Goal: Information Seeking & Learning: Learn about a topic

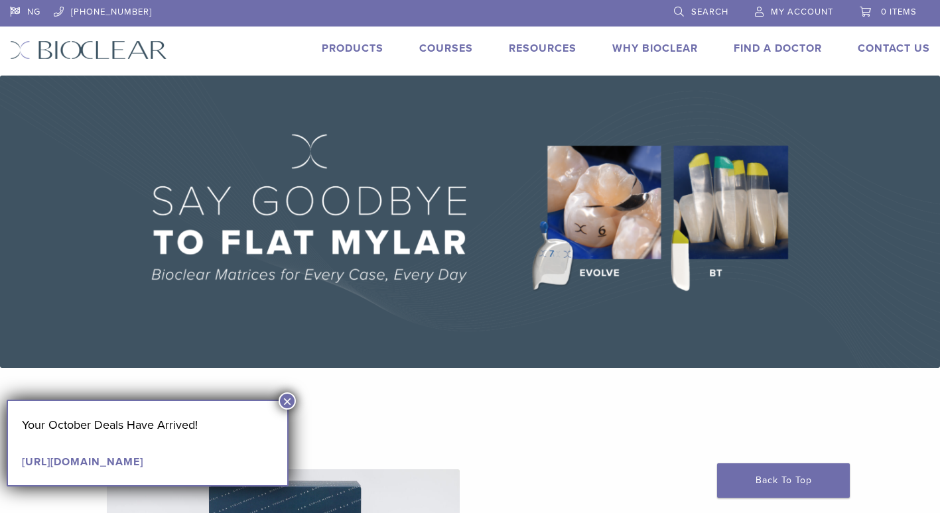
click at [710, 11] on span "Search" at bounding box center [709, 12] width 37 height 11
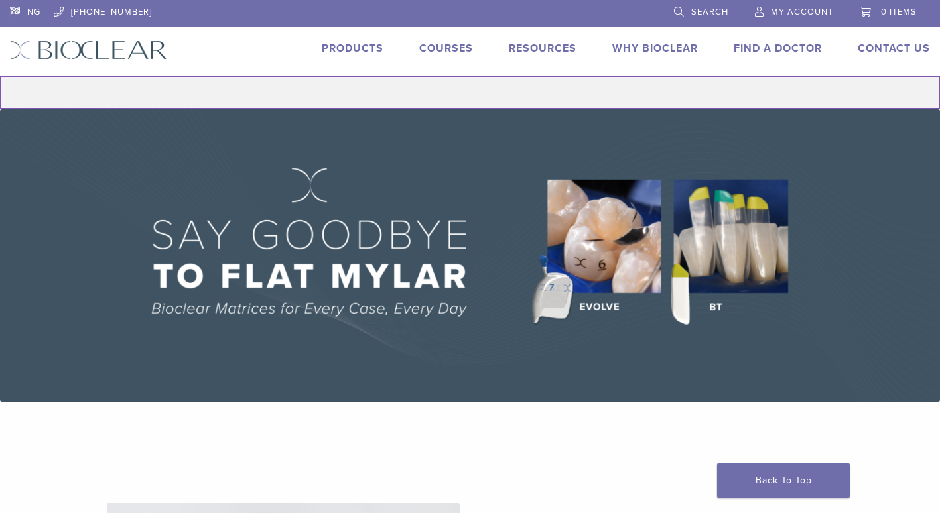
click at [521, 97] on input "Search for:" at bounding box center [470, 93] width 940 height 34
click at [445, 93] on input "Search for:" at bounding box center [470, 93] width 940 height 34
paste input "******"
type input "******"
click at [0, 75] on button "Search" at bounding box center [-1, 75] width 1 height 1
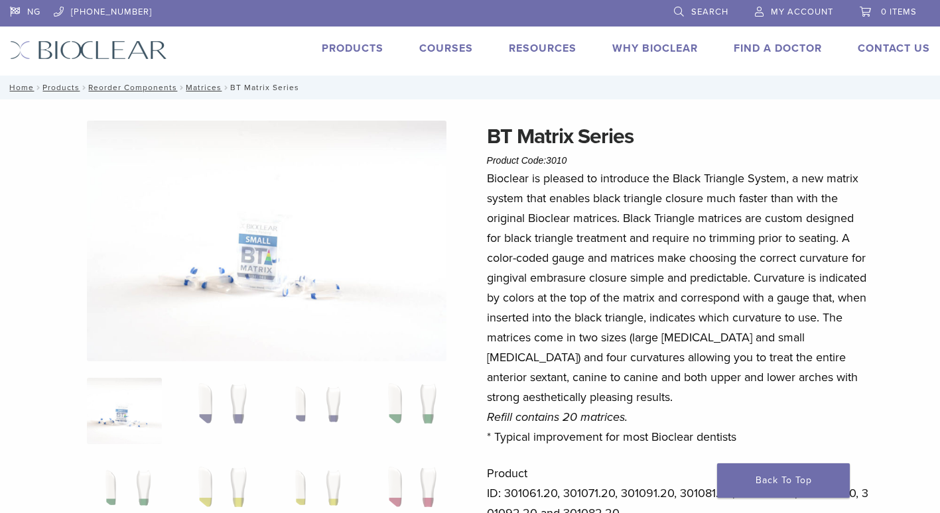
click at [292, 259] on img at bounding box center [267, 241] width 360 height 241
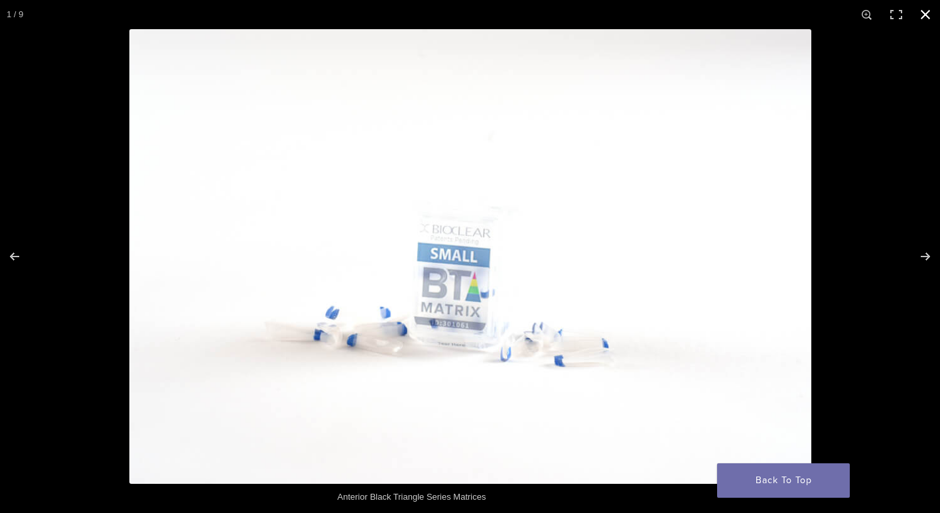
click at [925, 13] on button "Close (Esc)" at bounding box center [925, 14] width 29 height 29
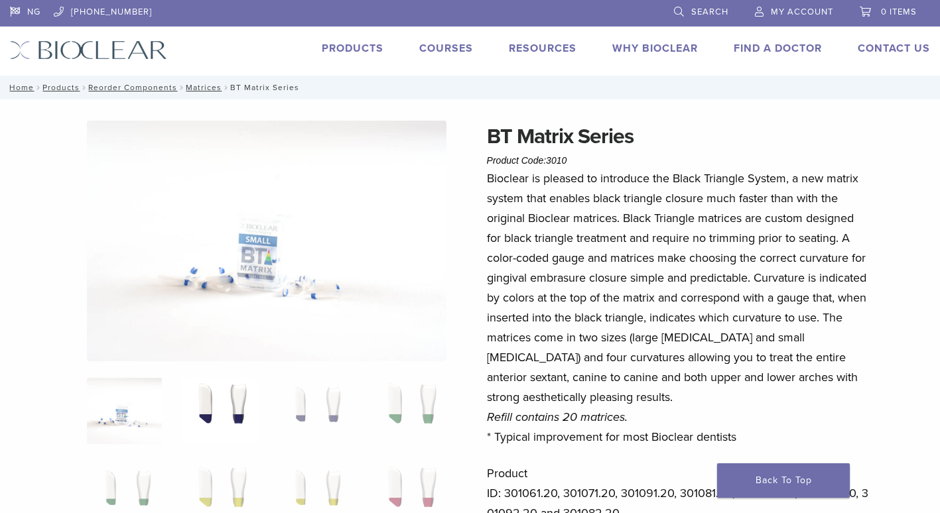
click at [245, 412] on img at bounding box center [219, 411] width 75 height 66
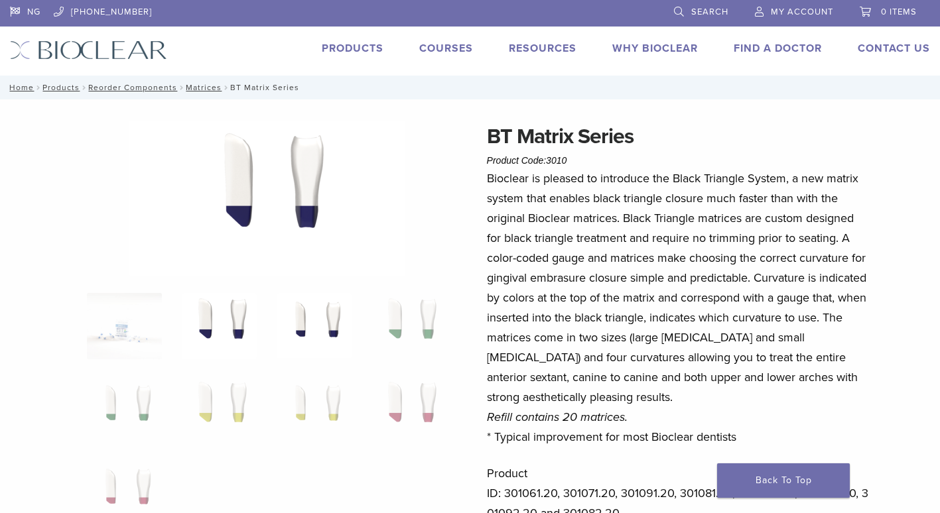
click at [338, 339] on img at bounding box center [314, 326] width 75 height 66
click at [236, 330] on img at bounding box center [219, 326] width 75 height 66
click at [320, 318] on img at bounding box center [314, 326] width 75 height 66
click at [416, 314] on img at bounding box center [408, 326] width 75 height 66
click at [113, 413] on img at bounding box center [124, 410] width 75 height 66
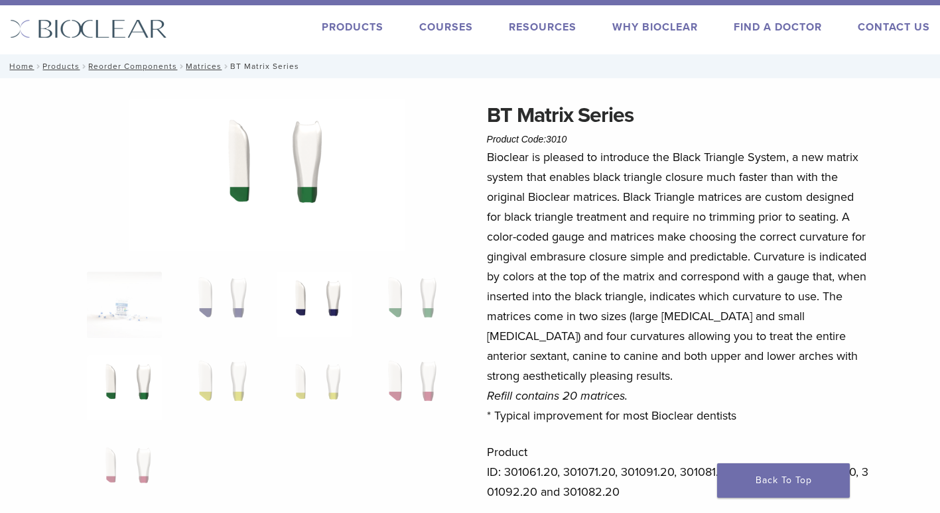
scroll to position [27, 0]
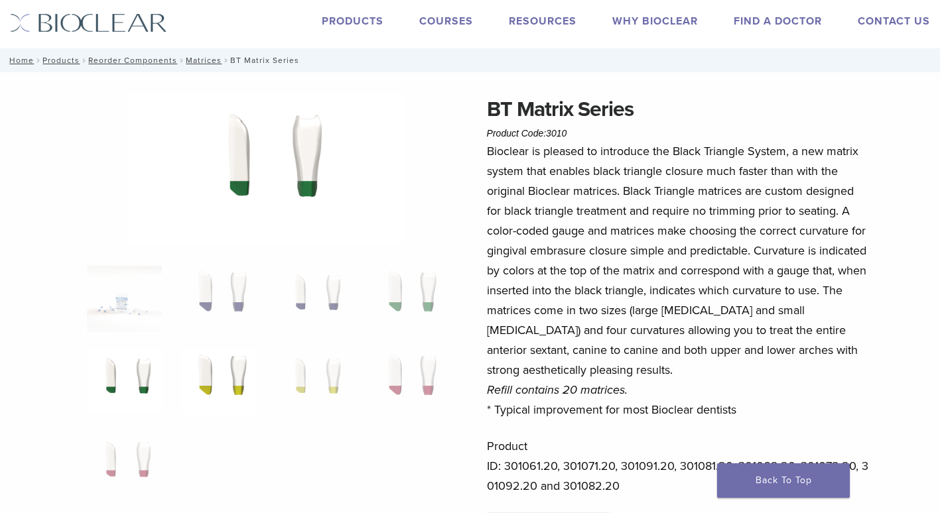
click at [234, 381] on img at bounding box center [219, 383] width 75 height 66
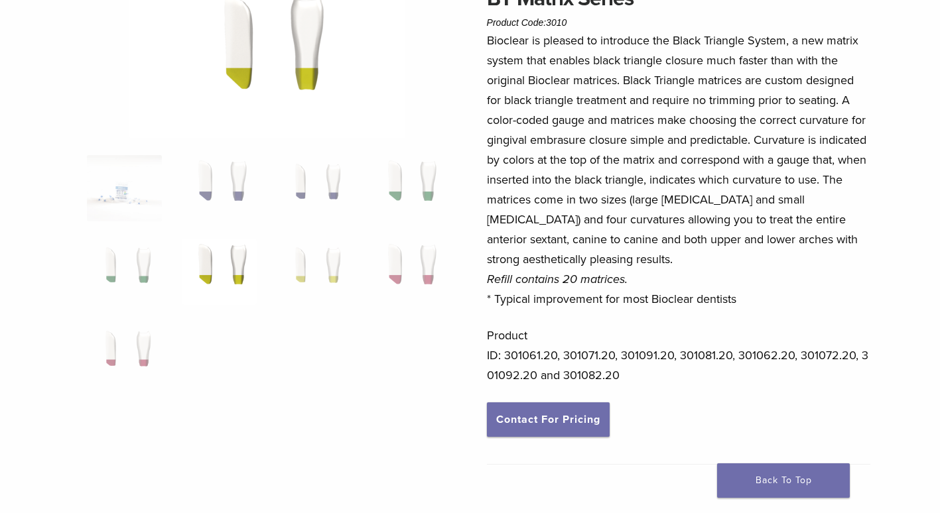
scroll to position [139, 0]
click at [318, 271] on img at bounding box center [314, 271] width 75 height 66
click at [233, 282] on img at bounding box center [219, 271] width 75 height 66
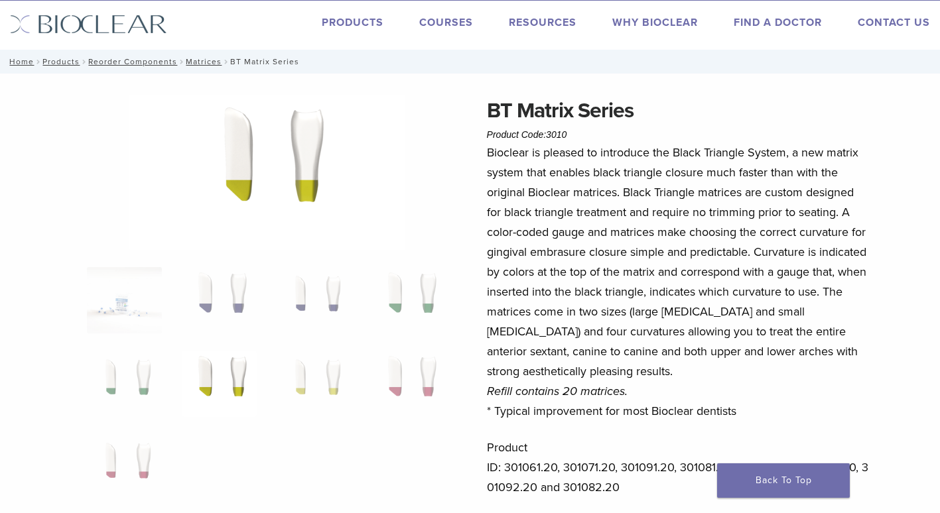
scroll to position [0, 0]
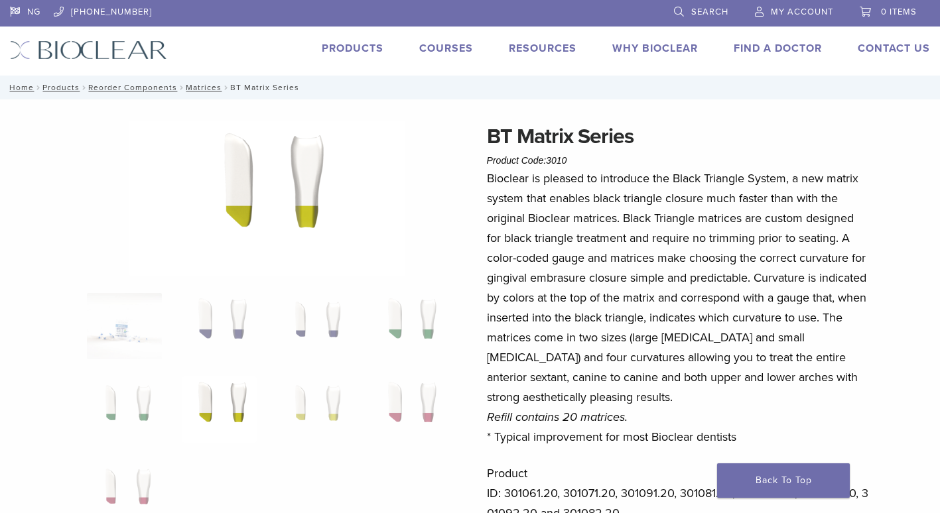
click at [679, 15] on link "Search" at bounding box center [701, 10] width 54 height 20
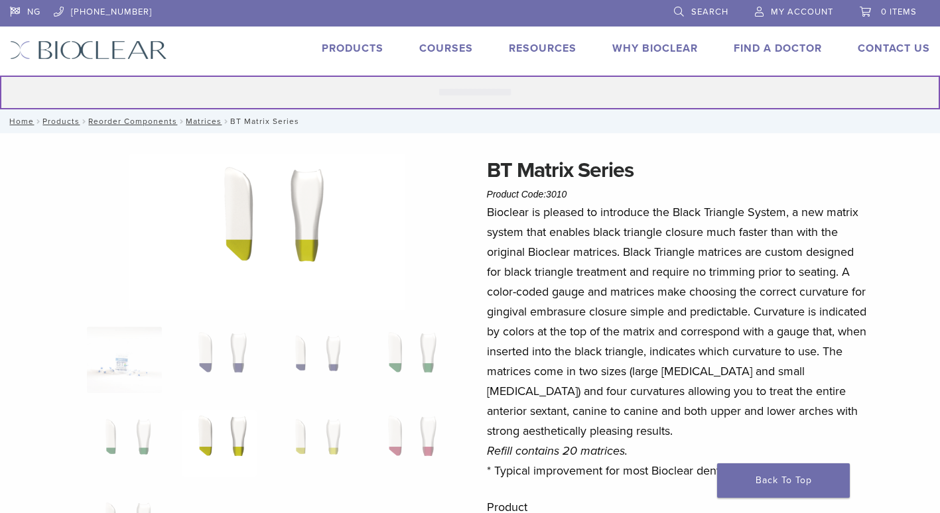
click at [497, 83] on input "Search for:" at bounding box center [470, 93] width 940 height 34
paste input "******"
type input "******"
click at [0, 75] on button "Search" at bounding box center [-1, 75] width 1 height 1
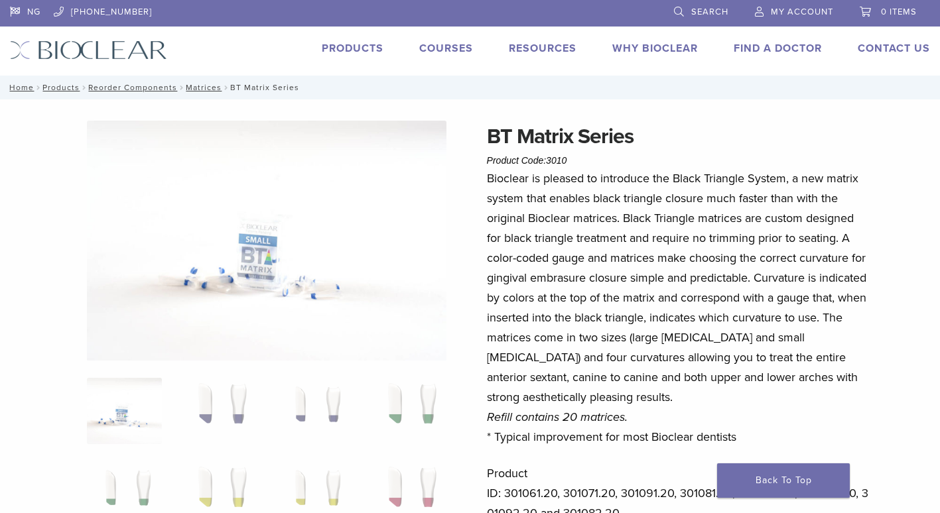
click at [716, 13] on span "Search" at bounding box center [709, 12] width 37 height 11
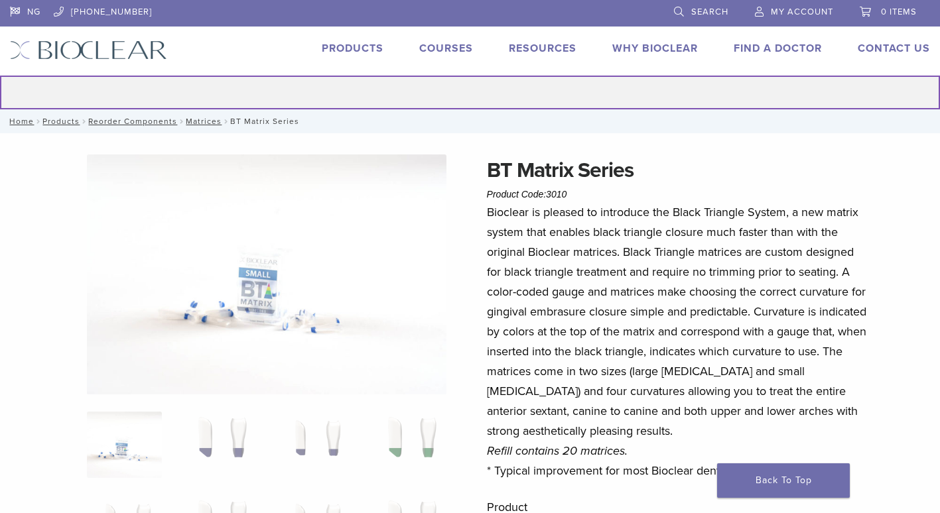
click at [525, 95] on input "Search for:" at bounding box center [470, 93] width 940 height 34
paste input "******"
type input "******"
click at [0, 75] on button "Search" at bounding box center [-1, 75] width 1 height 1
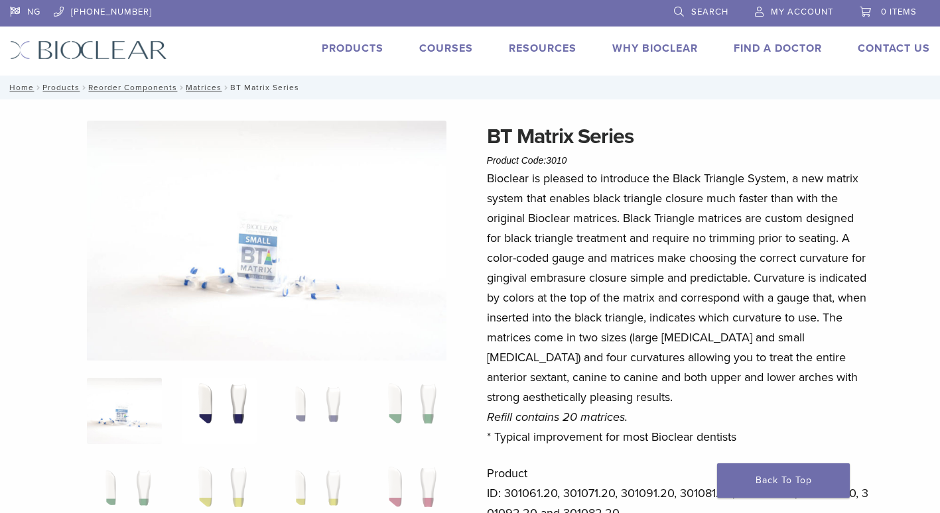
click at [249, 424] on img at bounding box center [219, 411] width 75 height 66
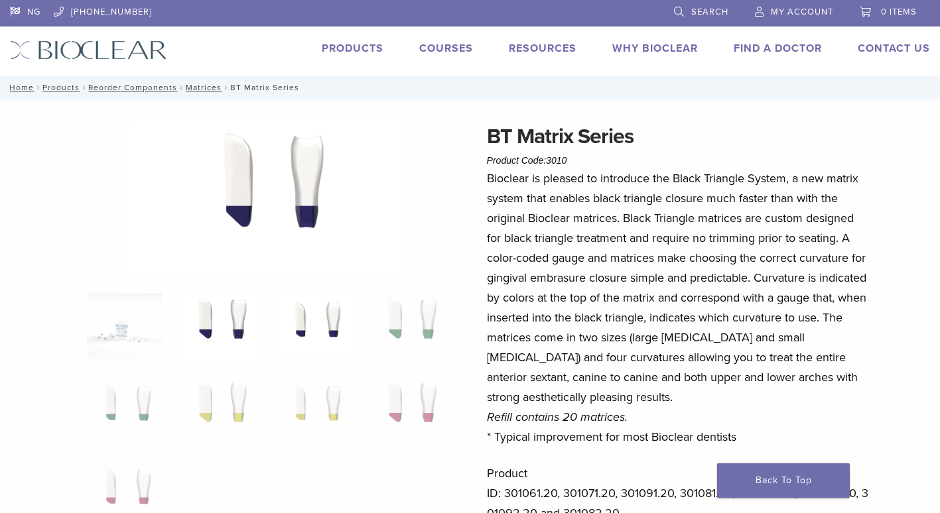
click at [317, 314] on img at bounding box center [314, 326] width 75 height 66
click at [223, 316] on img at bounding box center [219, 326] width 75 height 66
click at [225, 185] on img at bounding box center [267, 198] width 276 height 155
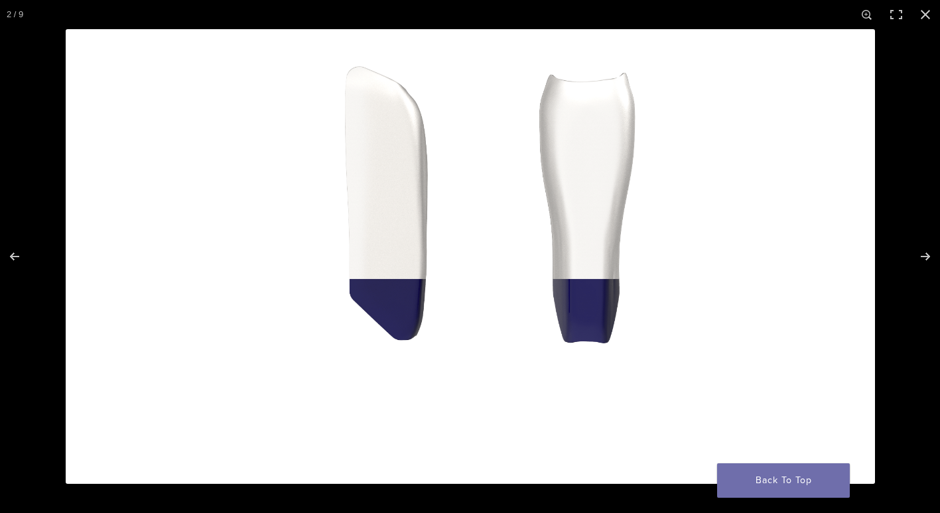
click at [405, 209] on img "Full screen image" at bounding box center [470, 256] width 809 height 455
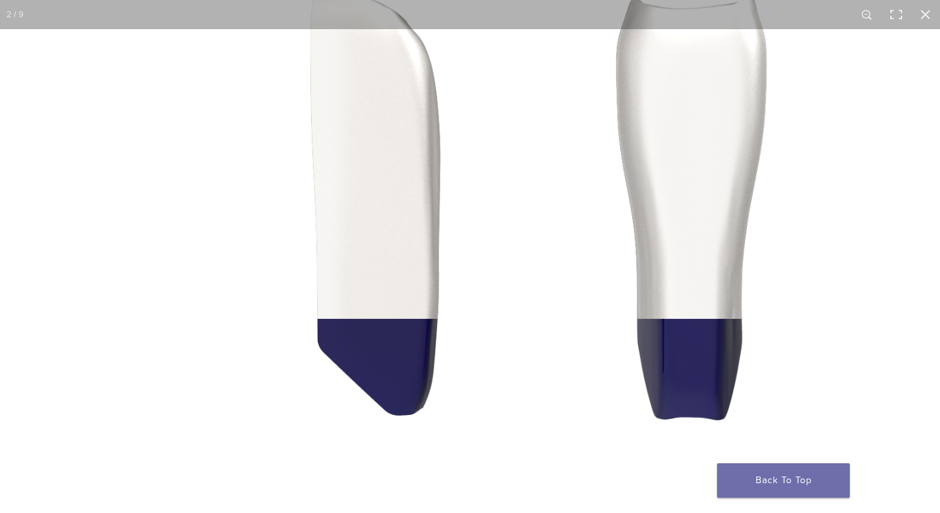
click at [405, 209] on img "Full screen image" at bounding box center [507, 284] width 1273 height 716
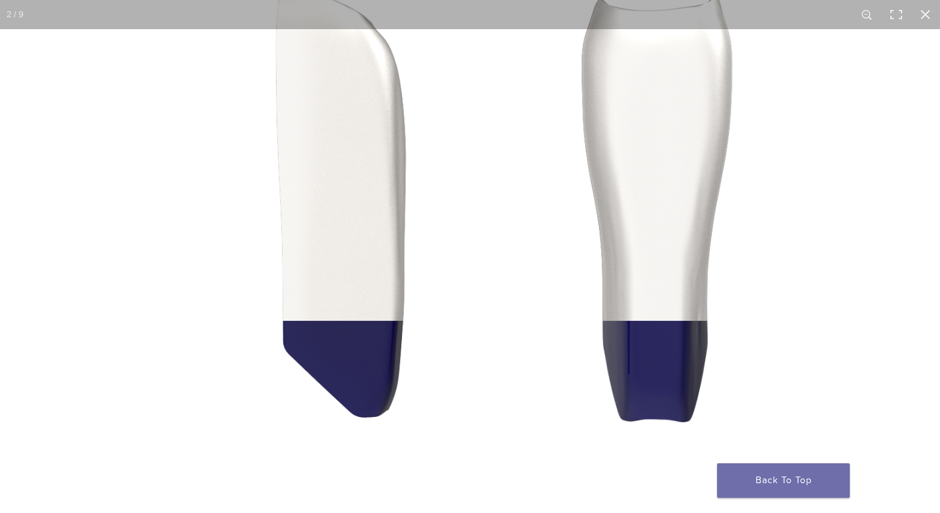
click at [466, 206] on img "Full screen image" at bounding box center [472, 286] width 1273 height 716
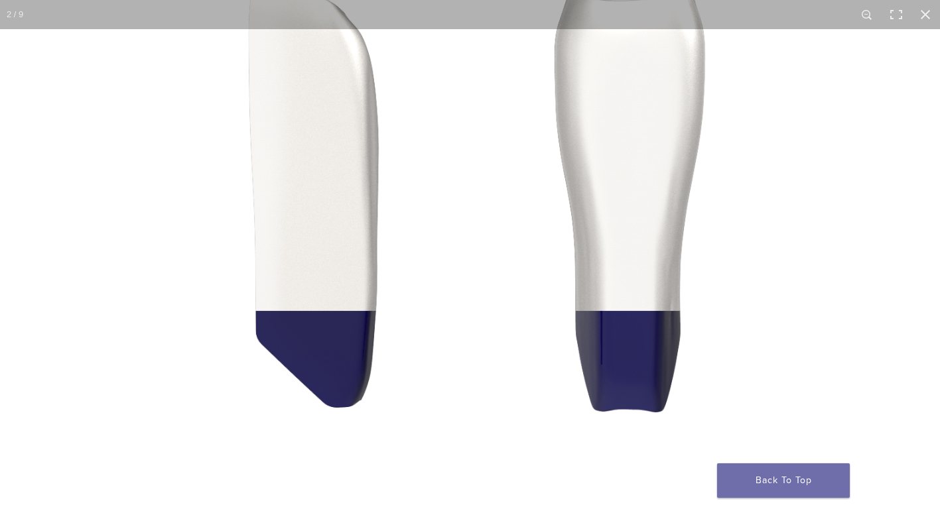
click at [512, 224] on img "Full screen image" at bounding box center [445, 276] width 1273 height 716
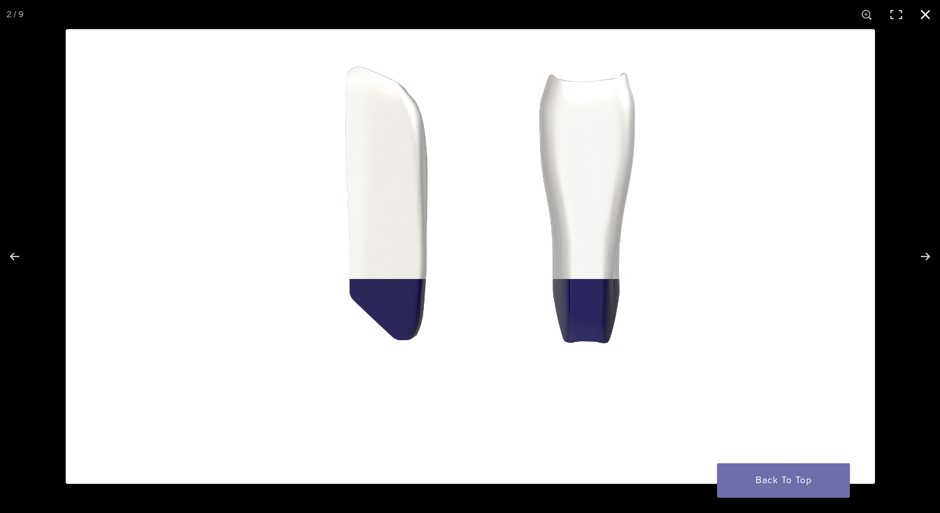
click at [931, 11] on button "Close (Esc)" at bounding box center [925, 14] width 29 height 29
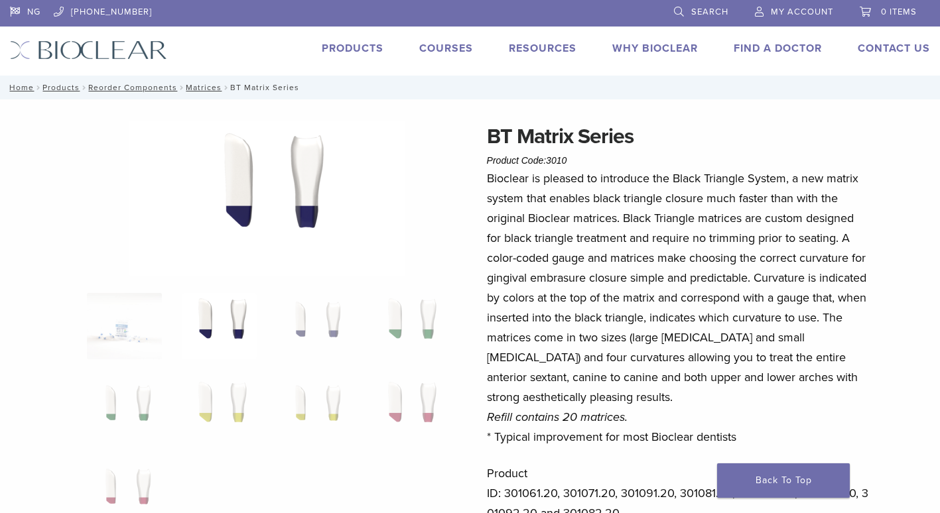
click at [129, 191] on link at bounding box center [267, 197] width 276 height 13
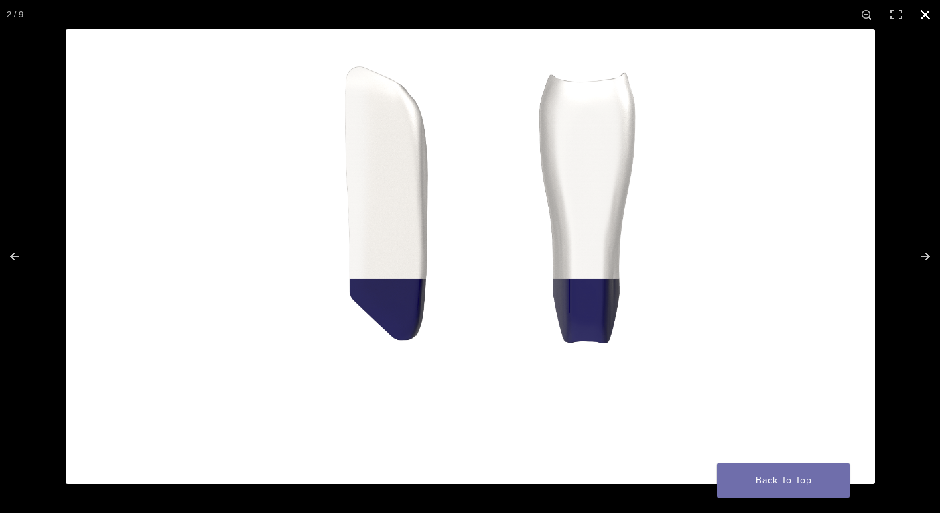
click at [927, 13] on button "Close (Esc)" at bounding box center [925, 14] width 29 height 29
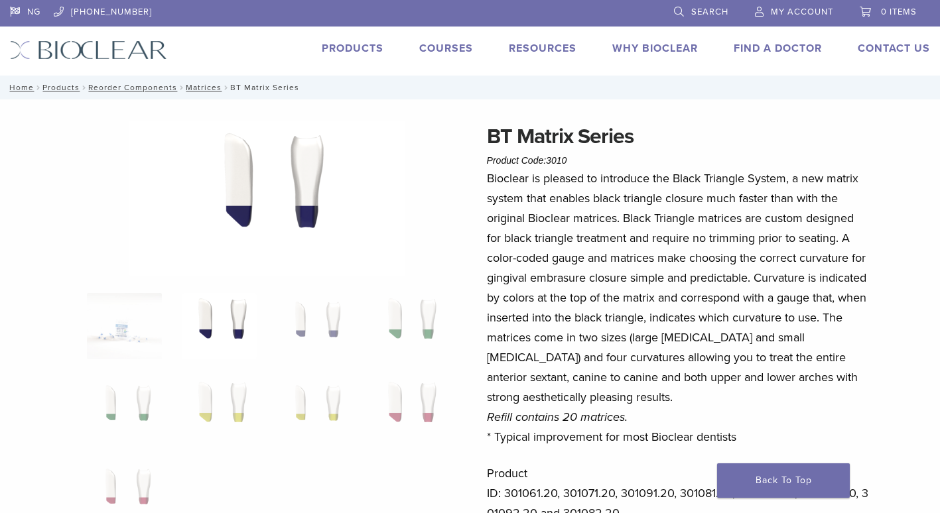
click at [681, 9] on link "Search" at bounding box center [701, 10] width 54 height 20
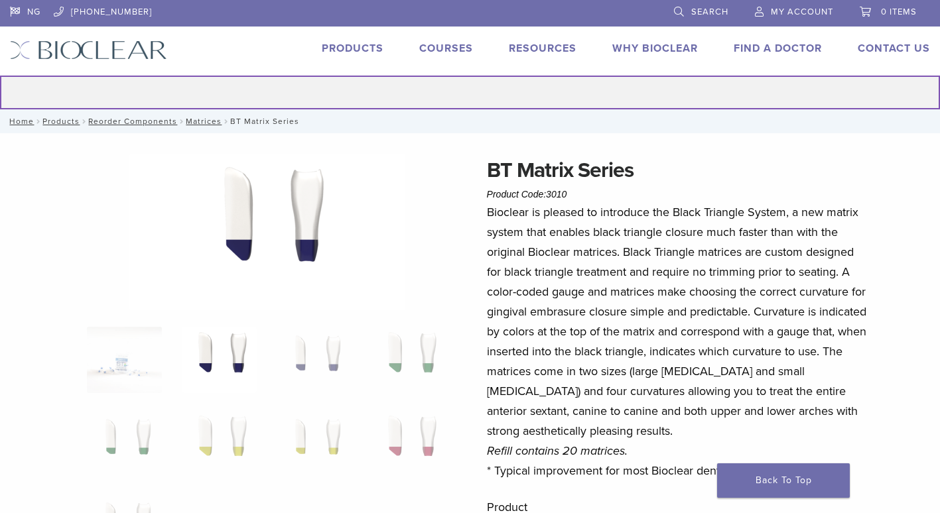
click at [475, 90] on input "Search for:" at bounding box center [470, 93] width 940 height 34
paste input "*********"
type input "*********"
click at [0, 75] on button "Search" at bounding box center [-1, 75] width 1 height 1
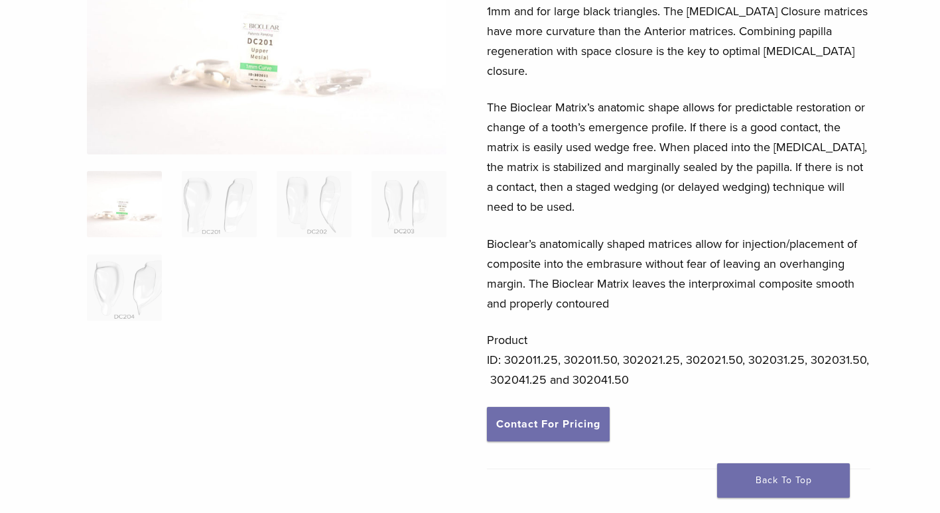
scroll to position [208, 0]
click at [214, 218] on img at bounding box center [219, 203] width 75 height 66
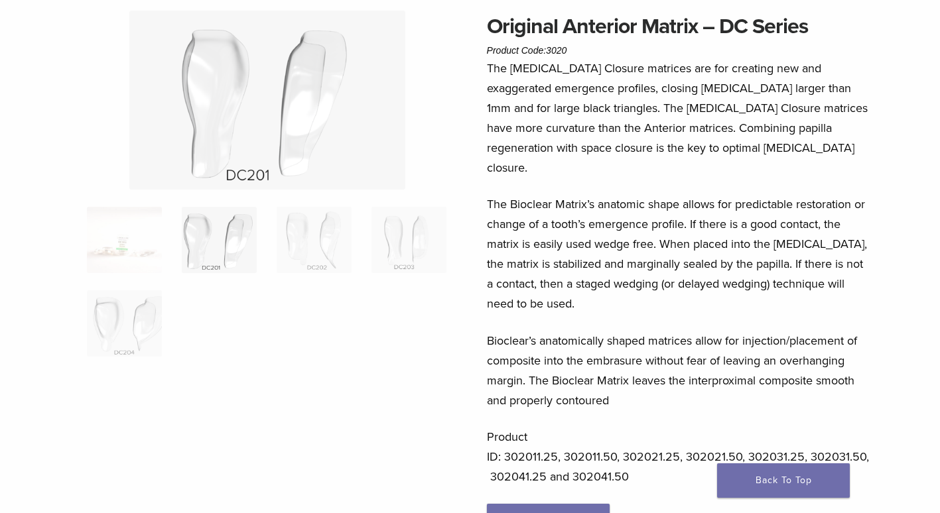
scroll to position [107, 0]
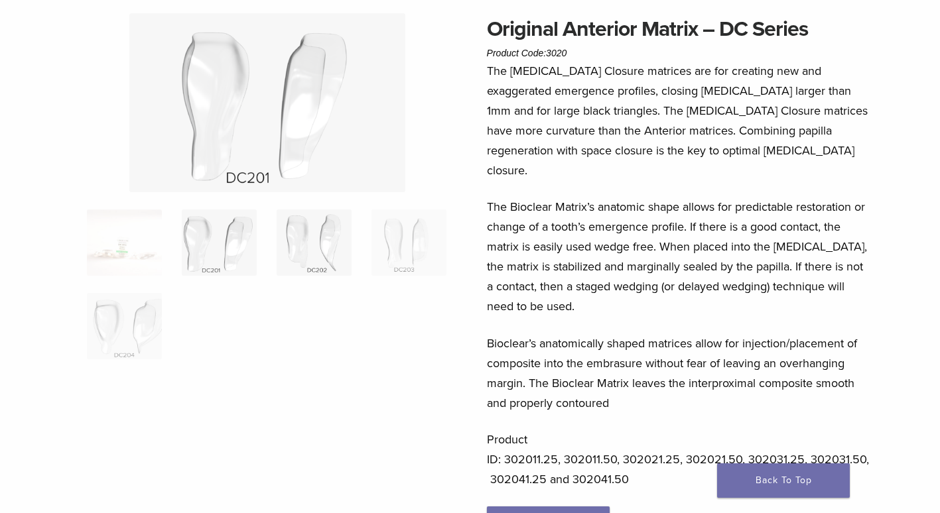
click at [306, 226] on img at bounding box center [314, 243] width 75 height 66
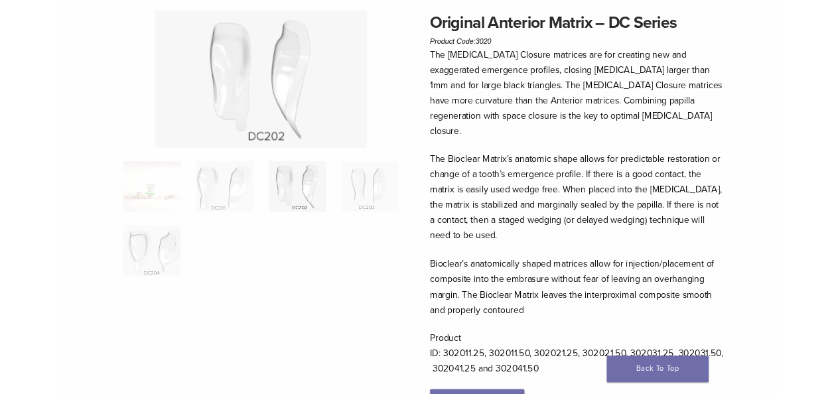
scroll to position [0, 0]
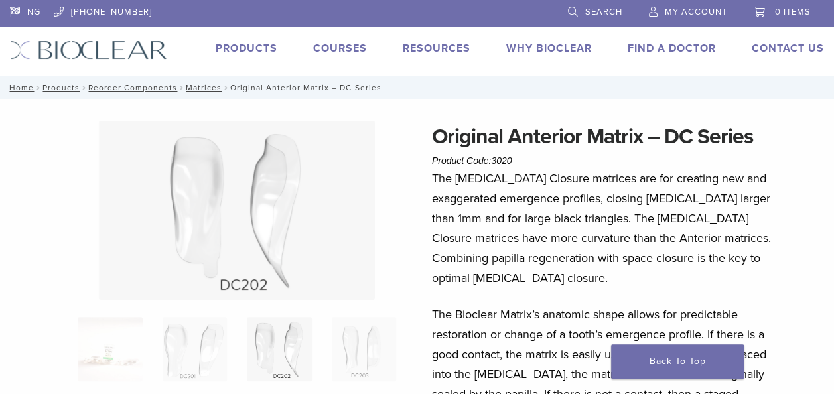
click at [586, 11] on span "Search" at bounding box center [603, 12] width 37 height 11
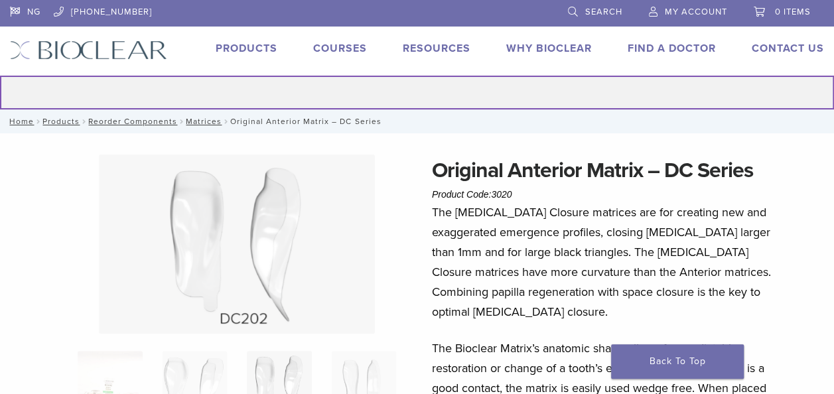
click at [456, 94] on input "Search for:" at bounding box center [417, 93] width 834 height 34
paste input "********"
type input "*"
paste input "******"
type input "******"
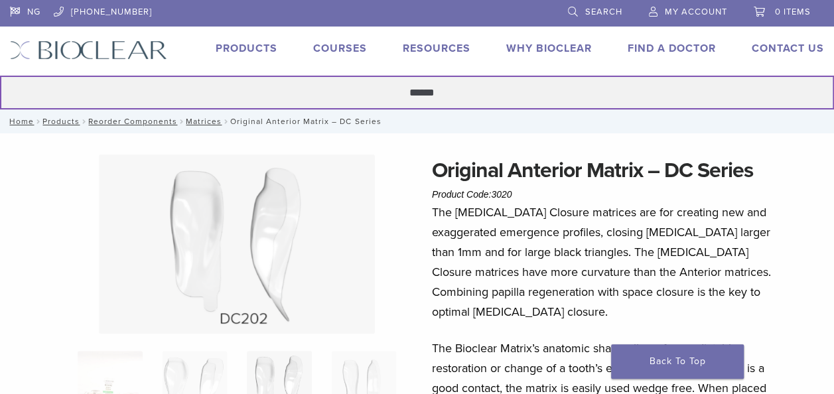
click at [0, 75] on button "Search" at bounding box center [-1, 75] width 1 height 1
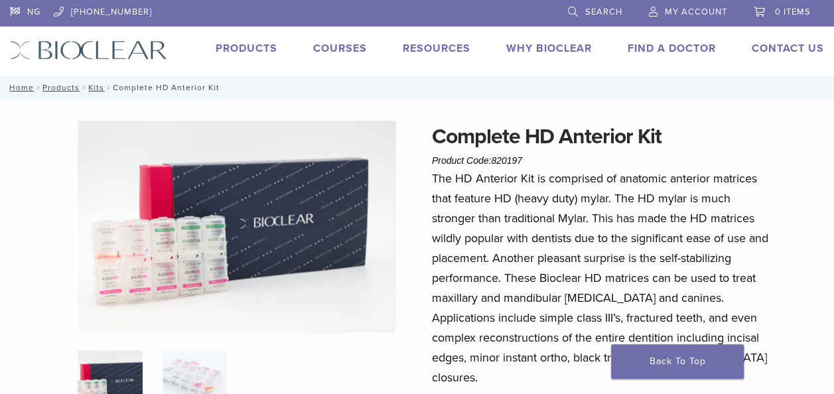
click at [523, 223] on p "The HD Anterior Kit is comprised of anatomic anterior matrices that feature HD …" at bounding box center [601, 277] width 339 height 219
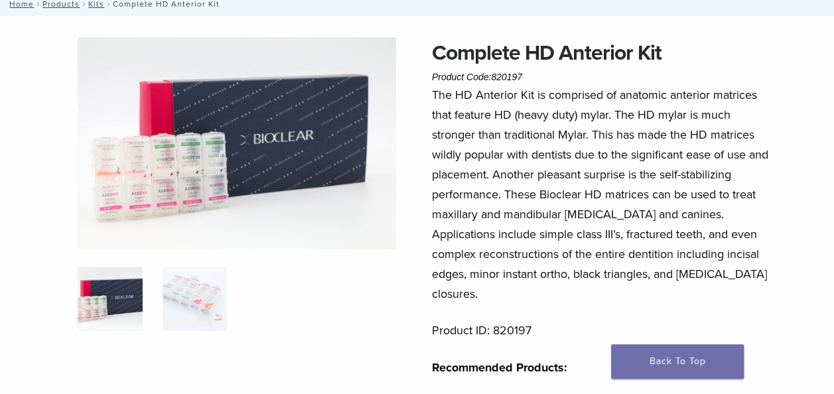
scroll to position [84, 0]
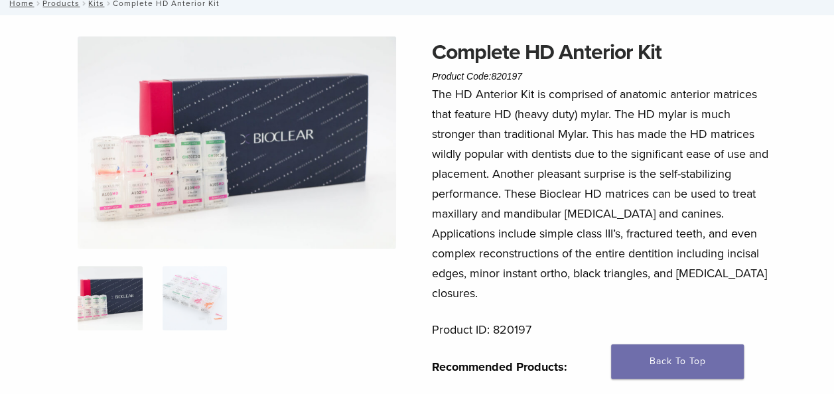
click at [139, 172] on img at bounding box center [237, 142] width 318 height 212
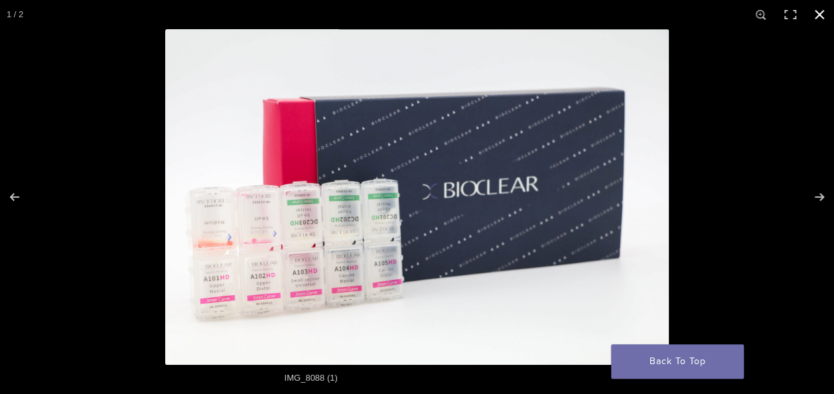
click at [818, 15] on button "Close (Esc)" at bounding box center [819, 14] width 29 height 29
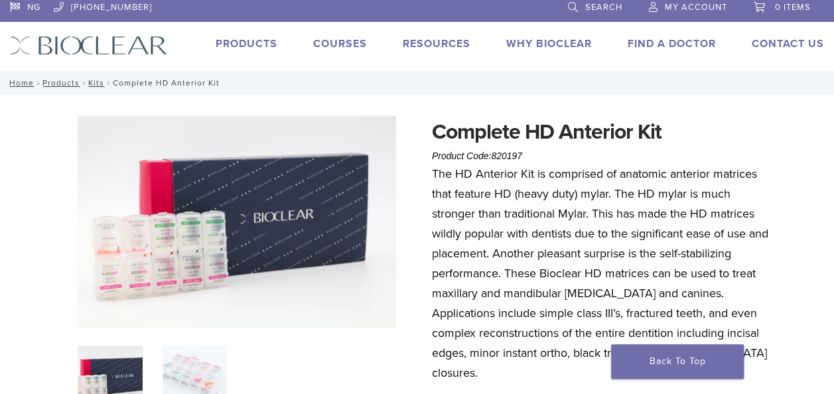
scroll to position [0, 0]
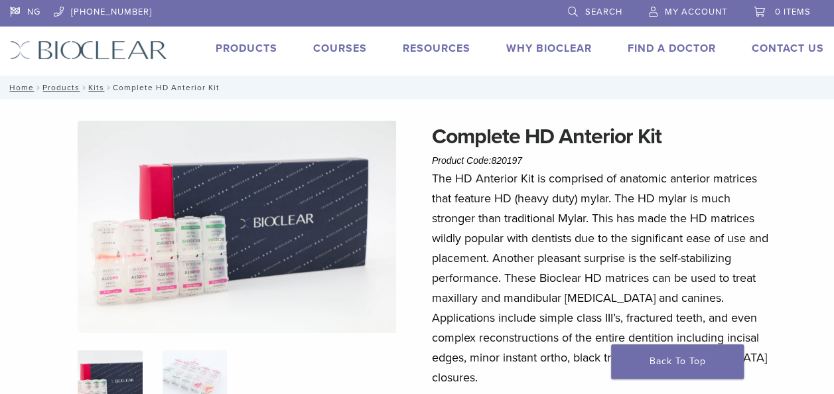
click at [608, 14] on span "Search" at bounding box center [603, 12] width 37 height 11
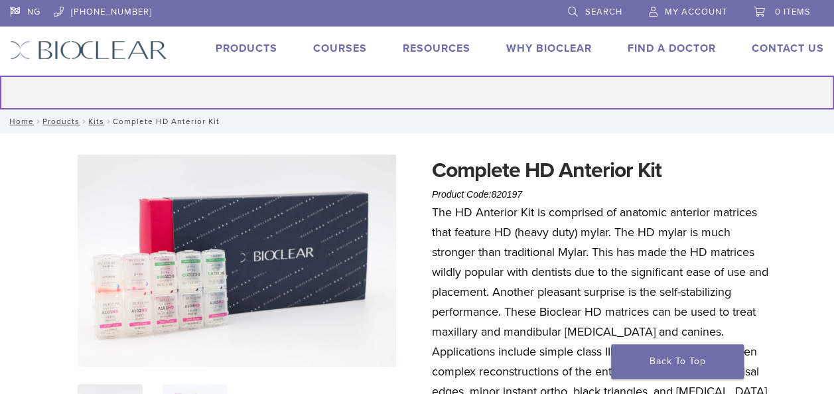
click at [430, 88] on input "Search for:" at bounding box center [417, 93] width 834 height 34
paste input "**********"
type input "**********"
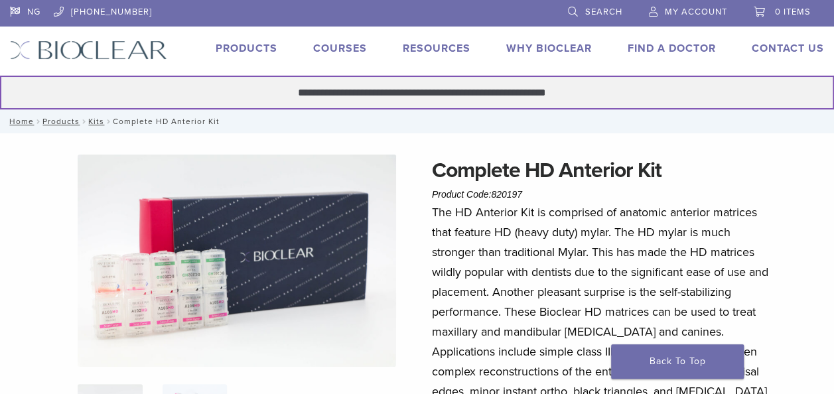
click at [430, 88] on input "**********" at bounding box center [417, 93] width 834 height 34
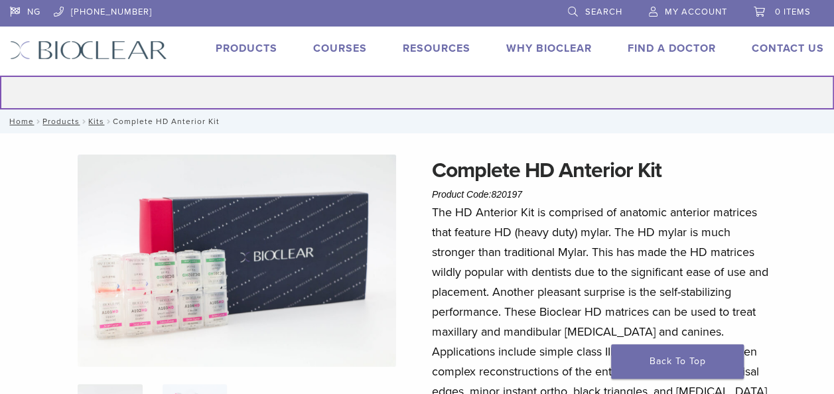
click at [478, 97] on input "Search for:" at bounding box center [417, 93] width 834 height 34
paste input "******"
type input "******"
click at [0, 75] on button "Search" at bounding box center [-1, 75] width 1 height 1
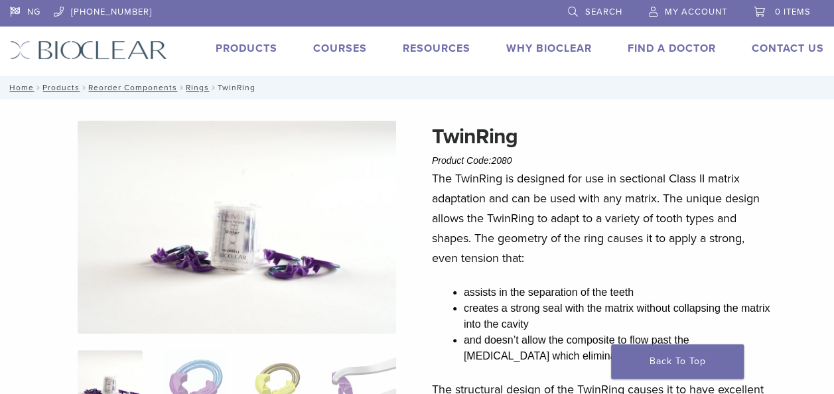
click at [586, 19] on link "Search" at bounding box center [595, 10] width 54 height 20
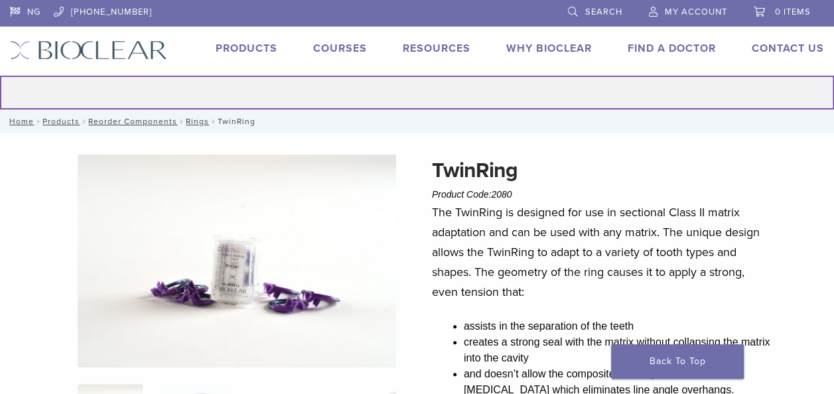
click at [428, 94] on input "Search for:" at bounding box center [417, 93] width 834 height 34
paste input "******"
type input "******"
click at [0, 75] on button "Search" at bounding box center [-1, 75] width 1 height 1
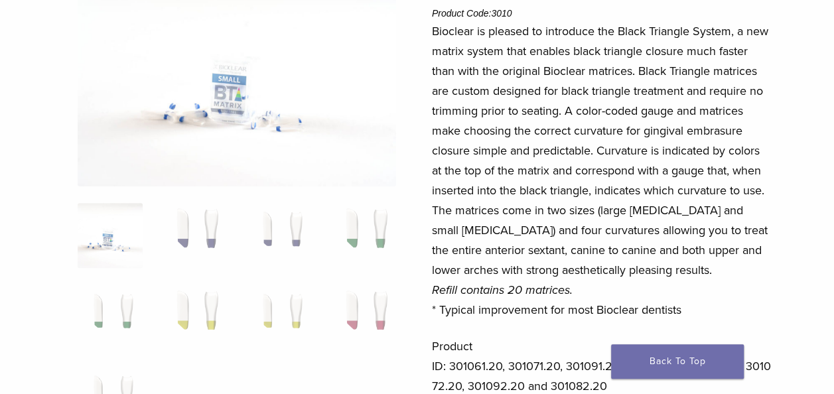
scroll to position [154, 0]
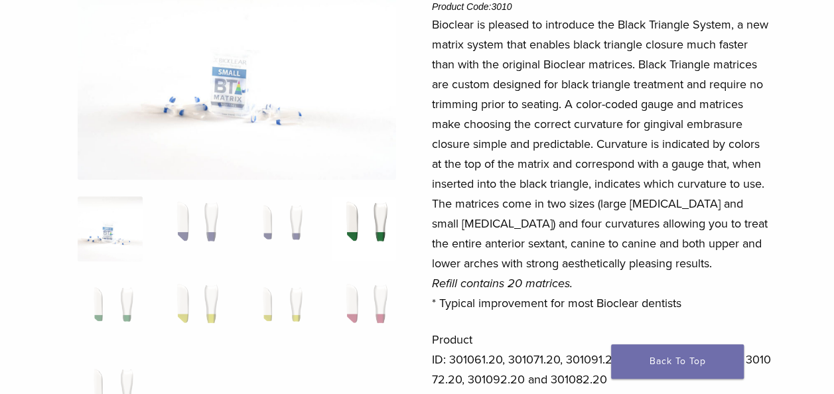
click at [383, 228] on img at bounding box center [364, 228] width 65 height 65
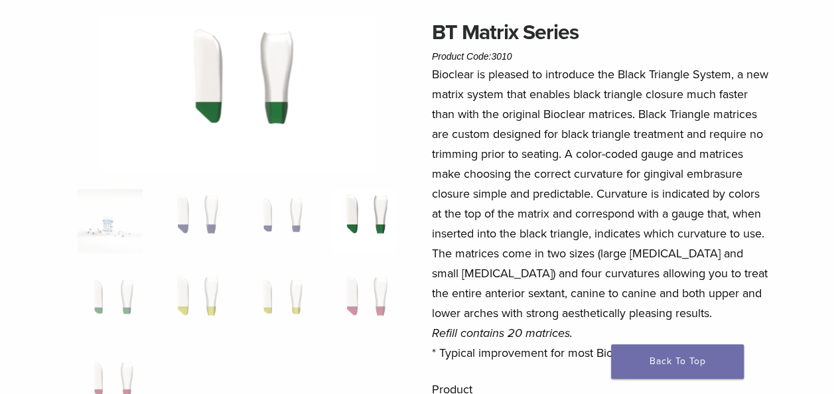
scroll to position [103, 0]
click at [111, 292] on img at bounding box center [110, 303] width 65 height 65
click at [377, 229] on img at bounding box center [364, 222] width 65 height 65
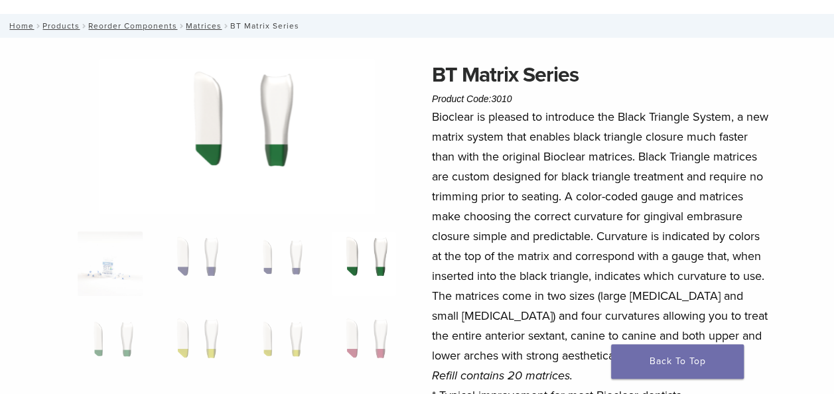
scroll to position [63, 0]
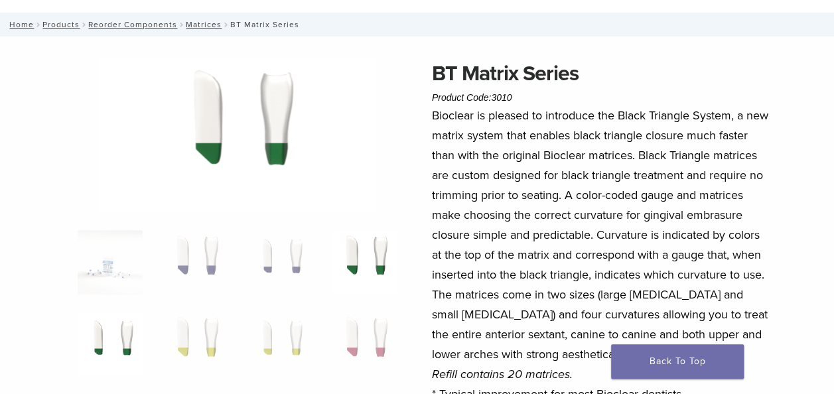
click at [115, 332] on img at bounding box center [110, 344] width 65 height 65
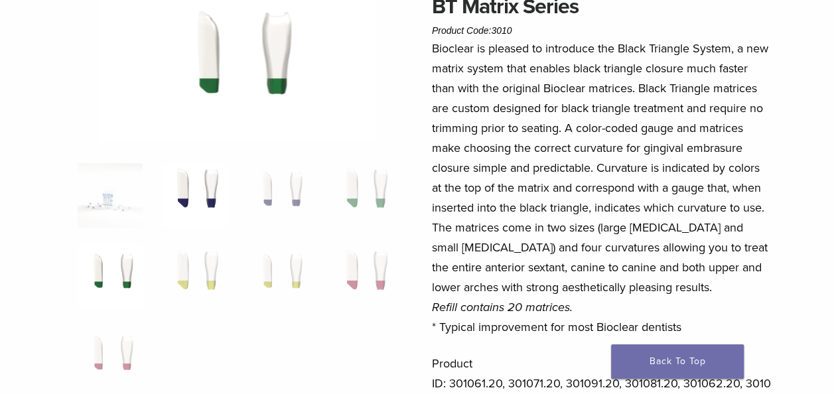
scroll to position [131, 0]
click at [263, 76] on img at bounding box center [237, 67] width 276 height 155
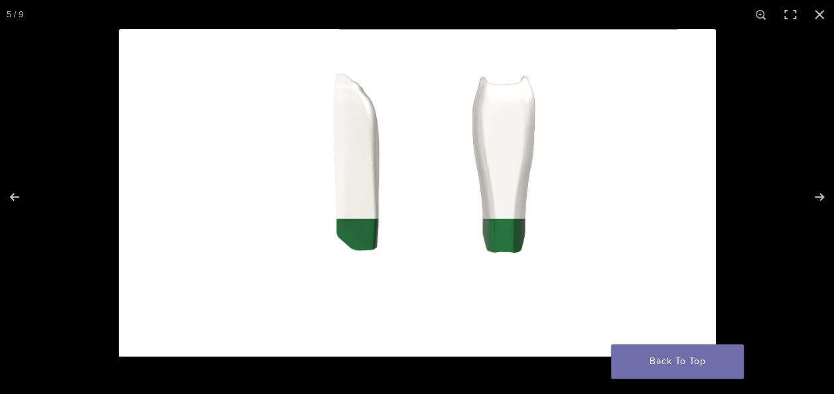
click at [338, 166] on img "Full screen image" at bounding box center [417, 197] width 597 height 336
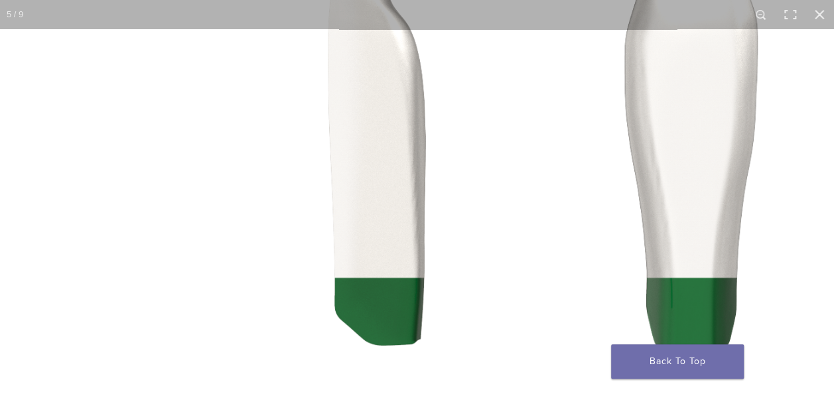
click at [338, 166] on img "Full screen image" at bounding box center [506, 231] width 1273 height 716
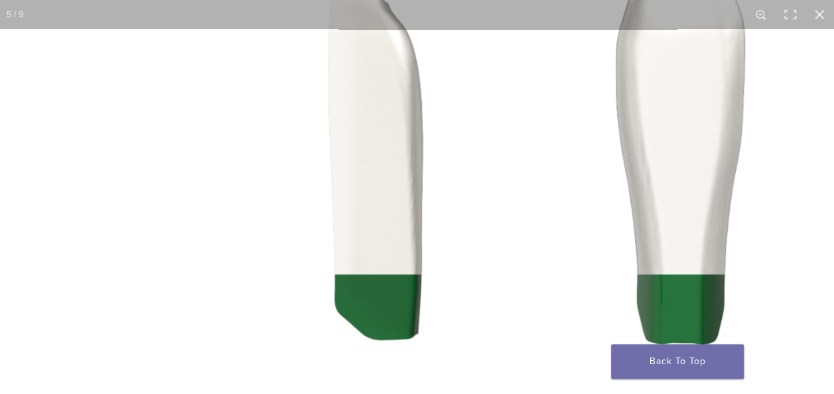
click at [338, 166] on img "Full screen image" at bounding box center [501, 229] width 1235 height 694
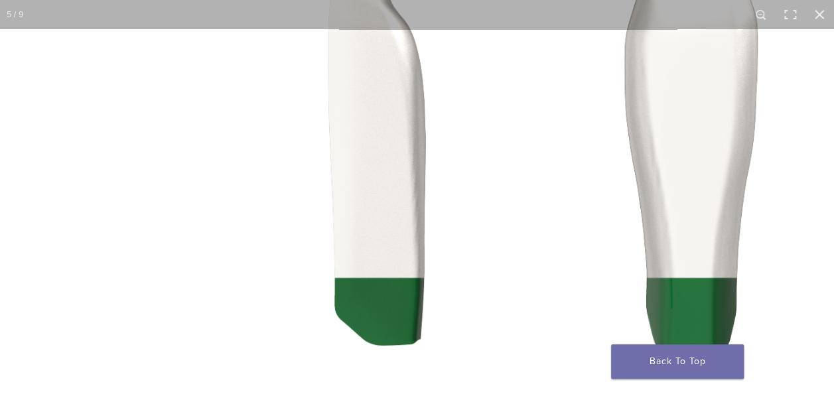
click at [613, 119] on img "Full screen image" at bounding box center [506, 231] width 1273 height 716
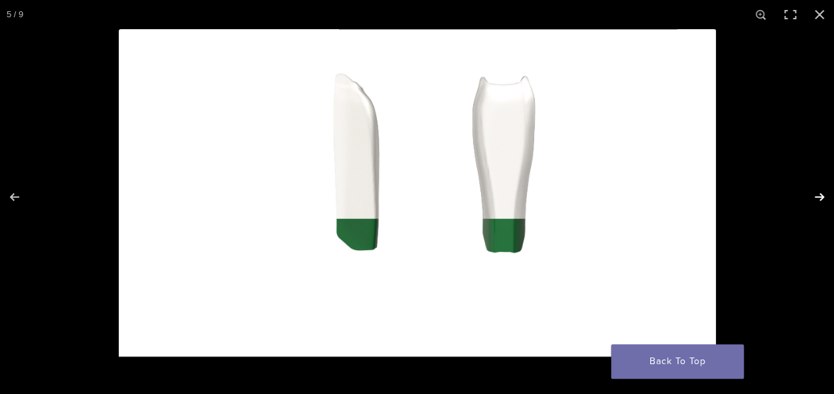
click at [820, 194] on button "Next (arrow right)" at bounding box center [810, 197] width 46 height 66
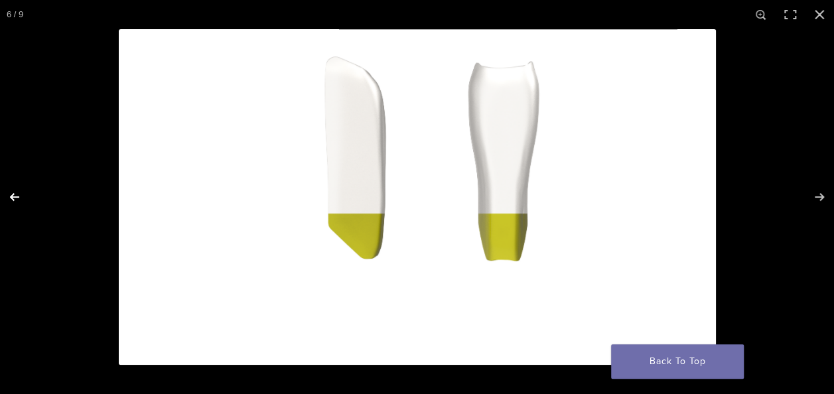
click at [13, 191] on button "Previous (arrow left)" at bounding box center [23, 197] width 46 height 66
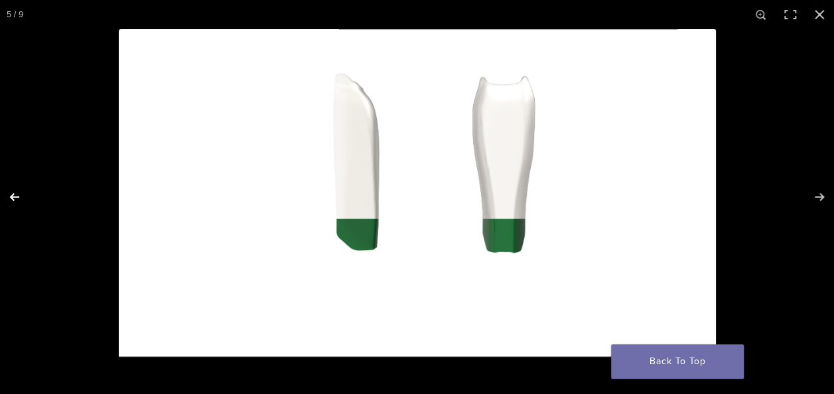
click at [13, 191] on button "Previous (arrow left)" at bounding box center [23, 197] width 46 height 66
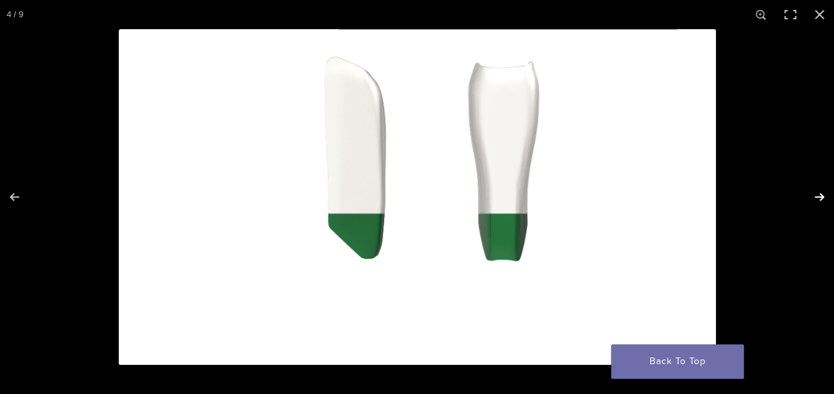
click at [819, 194] on button "Next (arrow right)" at bounding box center [810, 197] width 46 height 66
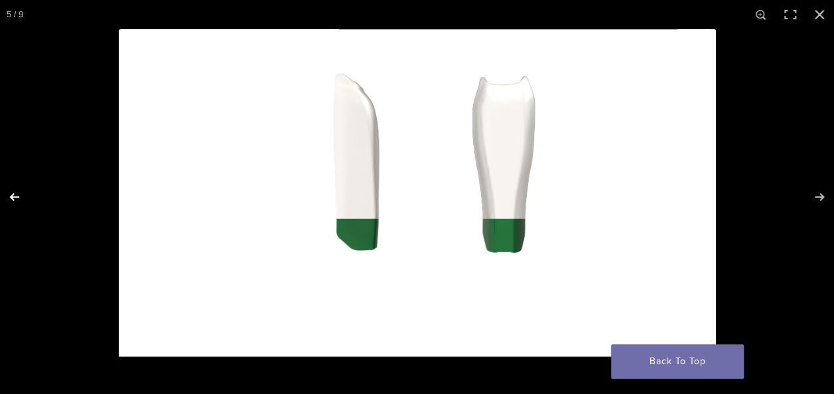
click at [16, 199] on button "Previous (arrow left)" at bounding box center [23, 197] width 46 height 66
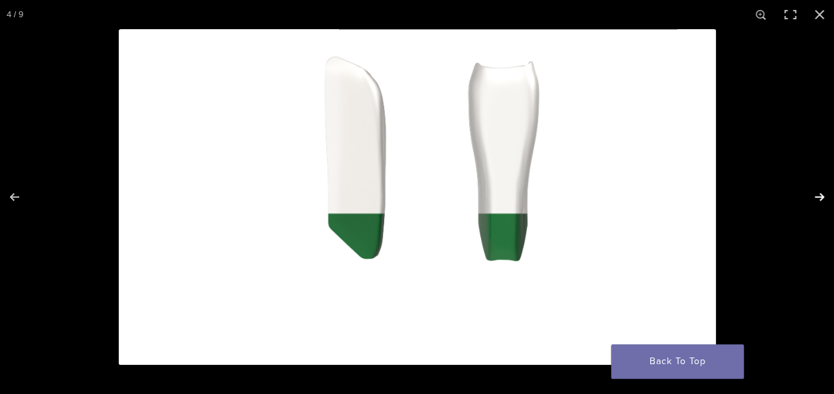
click at [821, 199] on button "Next (arrow right)" at bounding box center [810, 197] width 46 height 66
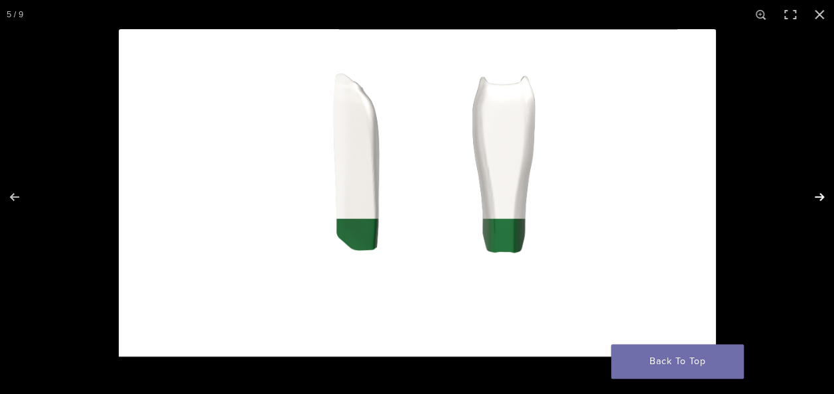
click at [821, 199] on button "Next (arrow right)" at bounding box center [810, 197] width 46 height 66
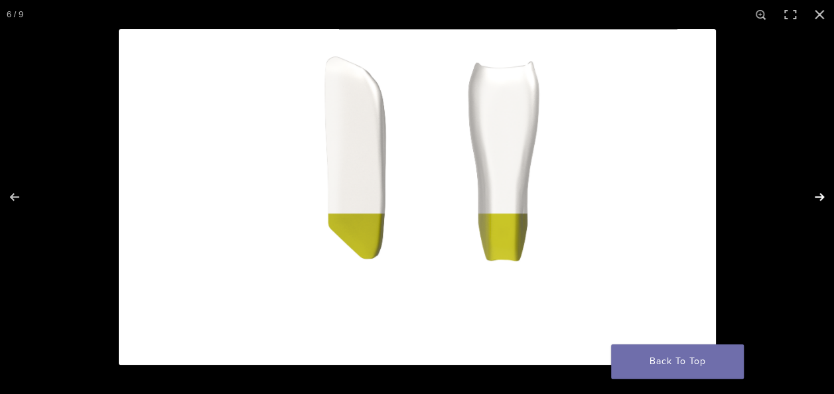
click at [821, 199] on button "Next (arrow right)" at bounding box center [810, 197] width 46 height 66
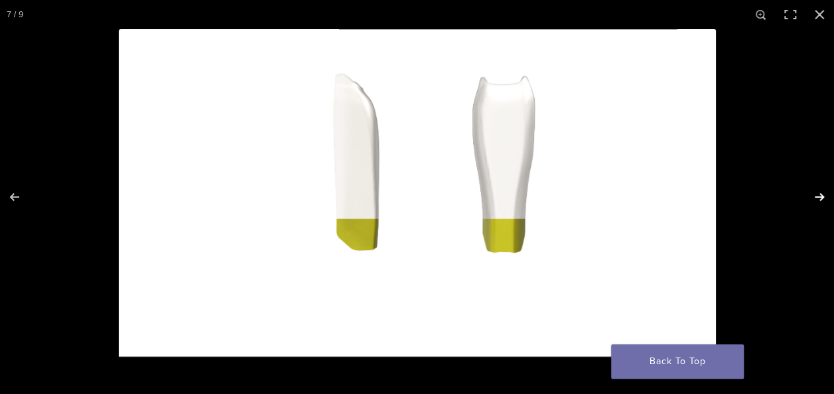
click at [821, 199] on button "Next (arrow right)" at bounding box center [810, 197] width 46 height 66
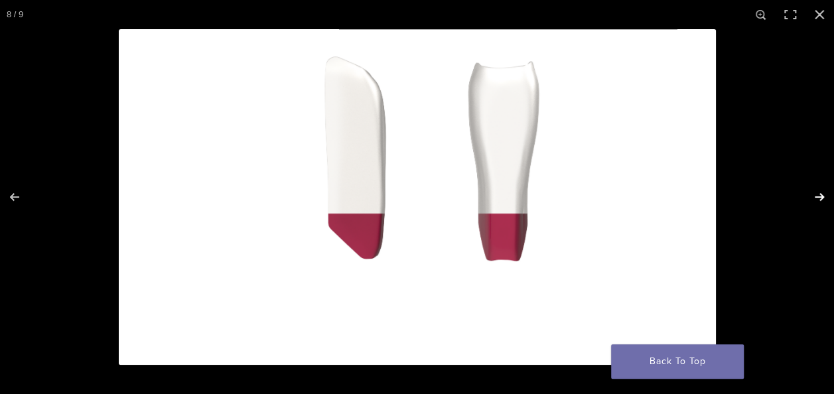
click at [821, 199] on button "Next (arrow right)" at bounding box center [810, 197] width 46 height 66
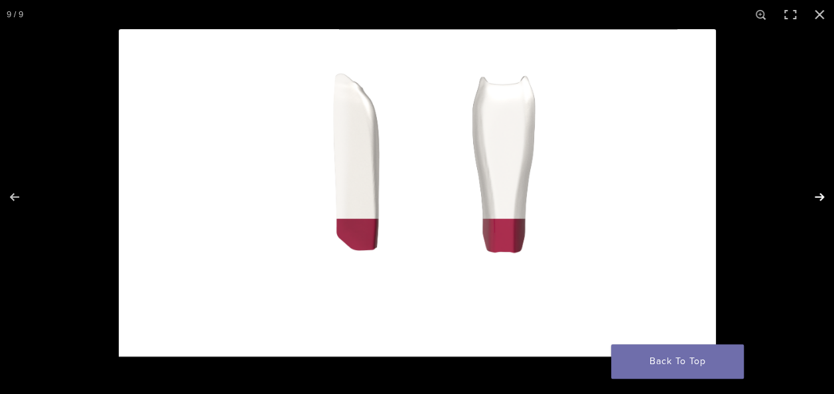
click at [821, 199] on button "Next (arrow right)" at bounding box center [810, 197] width 46 height 66
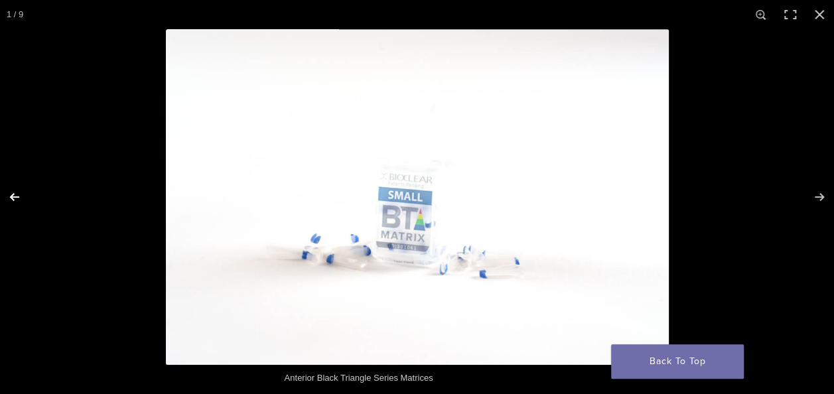
click at [17, 201] on button "Previous (arrow left)" at bounding box center [23, 197] width 46 height 66
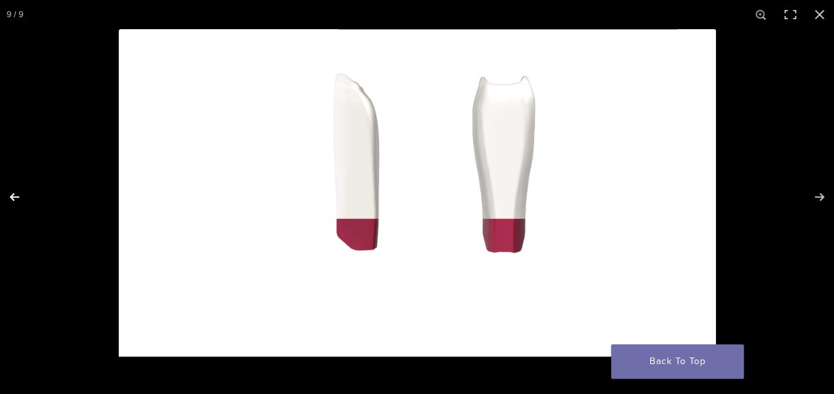
click at [17, 201] on button "Previous (arrow left)" at bounding box center [23, 197] width 46 height 66
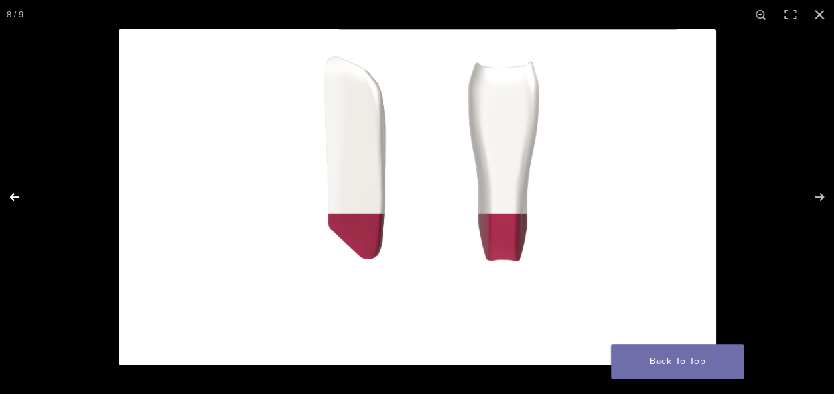
click at [13, 196] on button "Previous (arrow left)" at bounding box center [23, 197] width 46 height 66
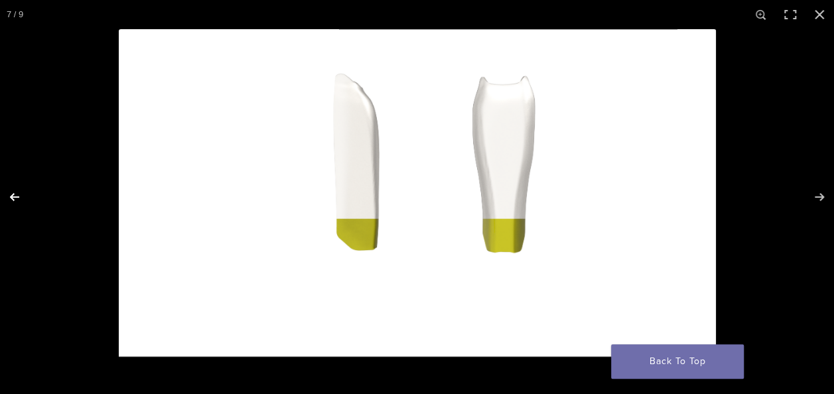
click at [12, 196] on button "Previous (arrow left)" at bounding box center [23, 197] width 46 height 66
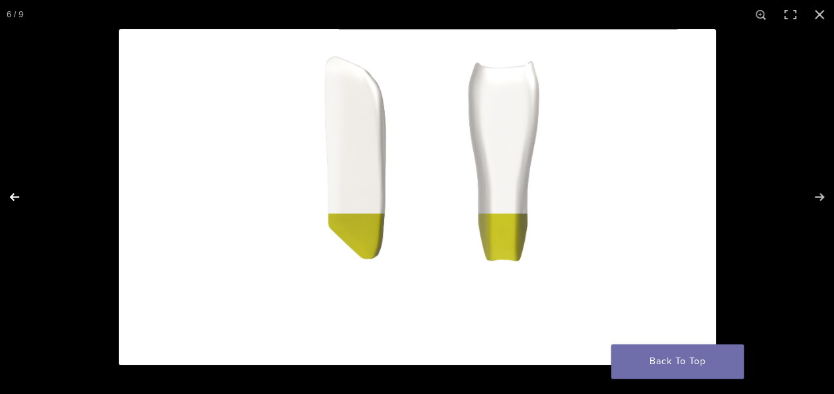
click at [12, 196] on button "Previous (arrow left)" at bounding box center [23, 197] width 46 height 66
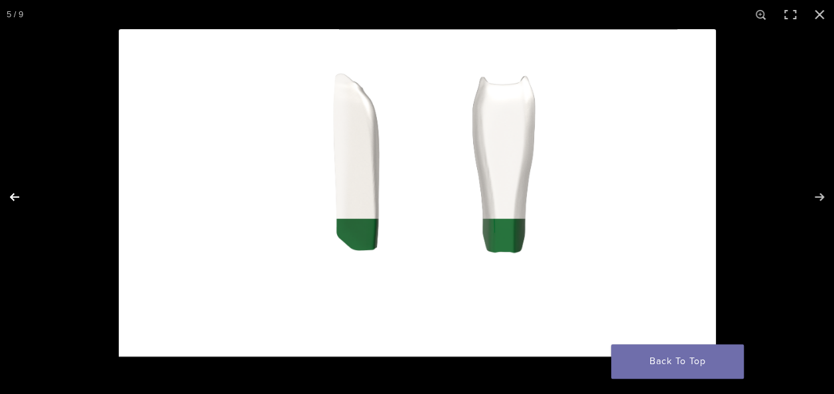
click at [12, 196] on button "Previous (arrow left)" at bounding box center [23, 197] width 46 height 66
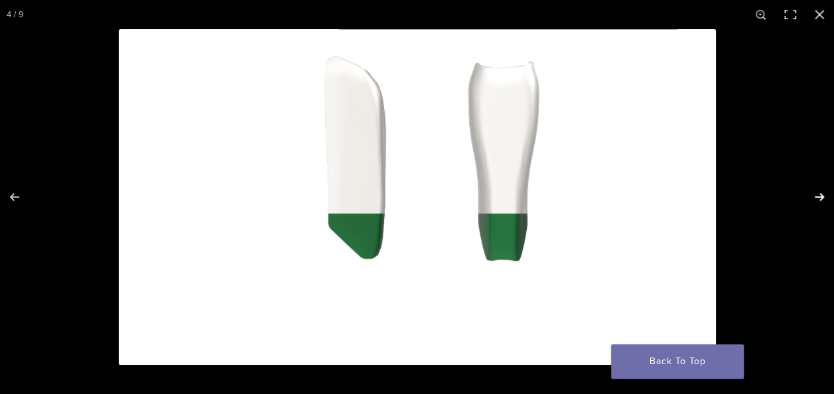
click at [814, 196] on button "Next (arrow right)" at bounding box center [810, 197] width 46 height 66
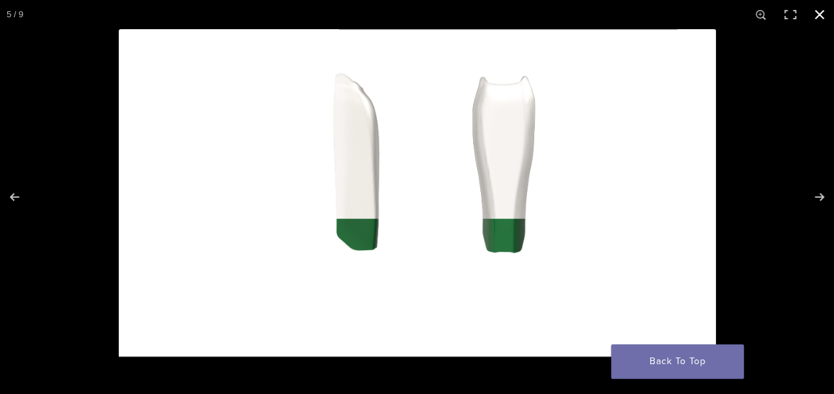
click at [817, 15] on button "Close (Esc)" at bounding box center [819, 14] width 29 height 29
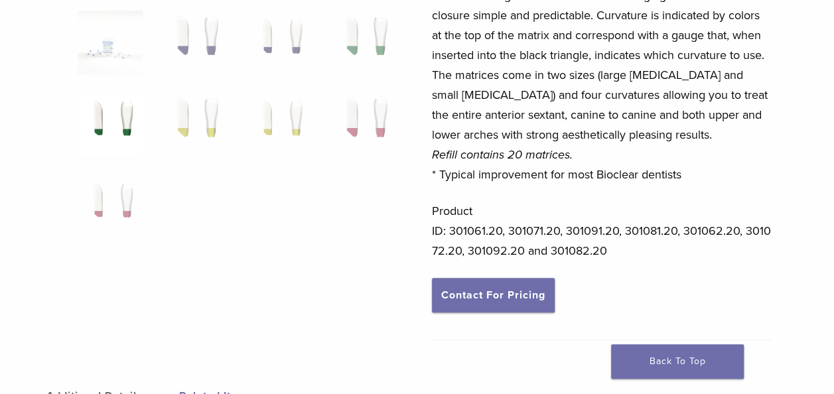
scroll to position [0, 0]
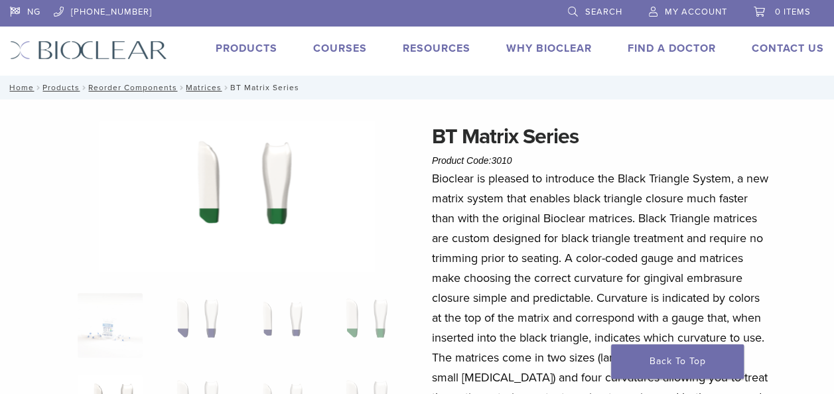
click at [592, 10] on span "Search" at bounding box center [603, 12] width 37 height 11
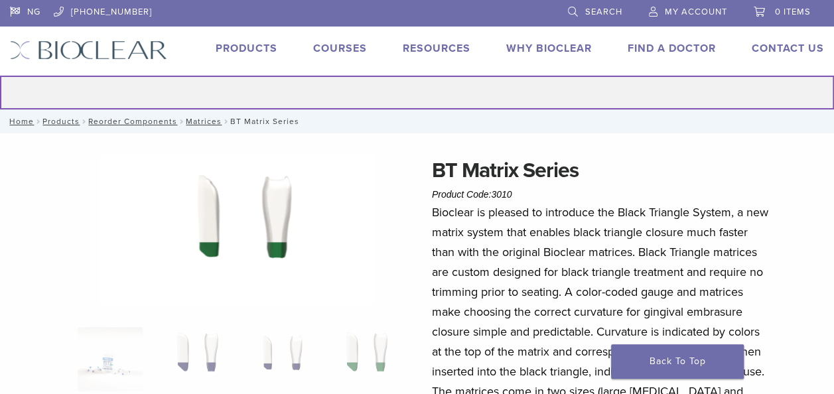
click at [420, 92] on input "Search for:" at bounding box center [417, 93] width 834 height 34
paste input "******"
type input "******"
click at [0, 75] on button "Search" at bounding box center [-1, 75] width 1 height 1
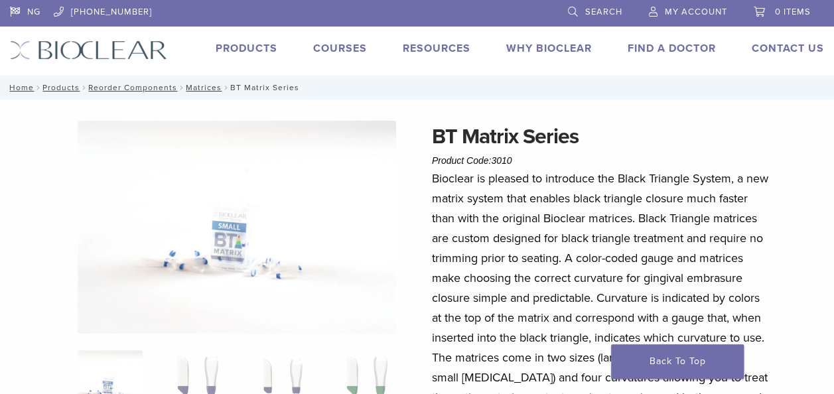
click at [582, 11] on link "Search" at bounding box center [595, 10] width 54 height 20
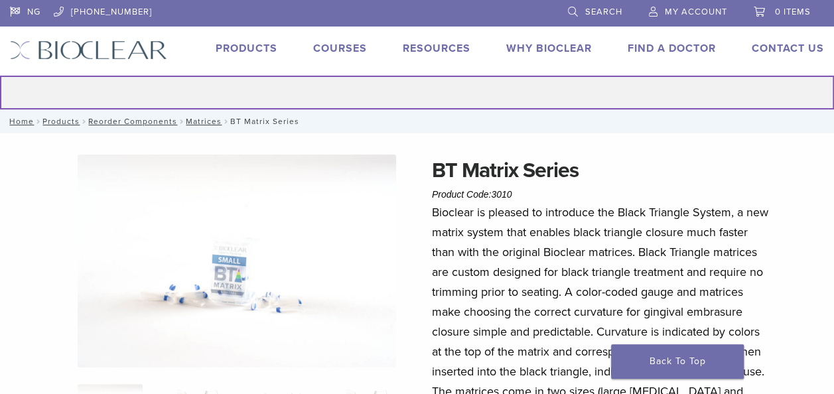
click at [387, 93] on input "Search for:" at bounding box center [417, 93] width 834 height 34
paste input "******"
type input "******"
click at [0, 75] on button "Search" at bounding box center [-1, 75] width 1 height 1
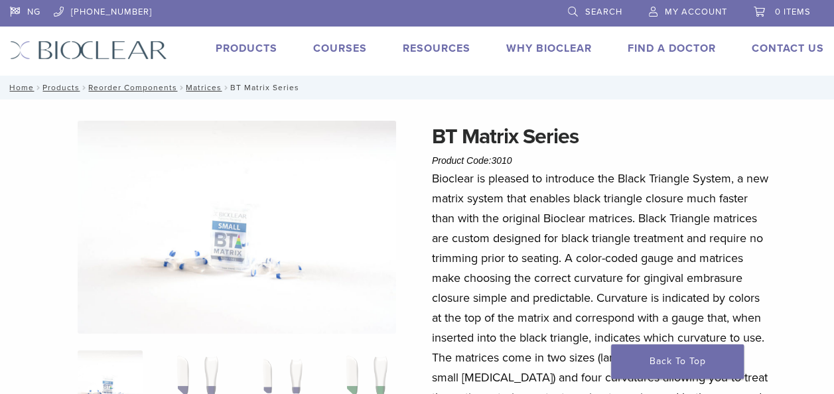
click at [586, 4] on link "Search" at bounding box center [595, 10] width 54 height 20
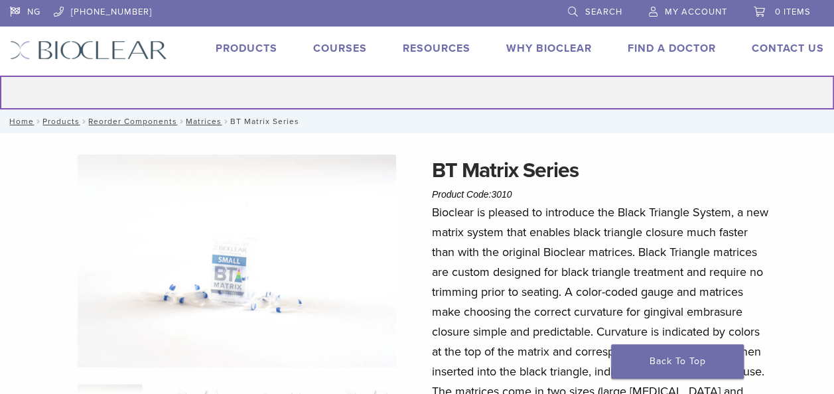
click at [397, 92] on input "Search for:" at bounding box center [417, 93] width 834 height 34
paste input "******"
type input "******"
click at [0, 75] on button "Search" at bounding box center [-1, 75] width 1 height 1
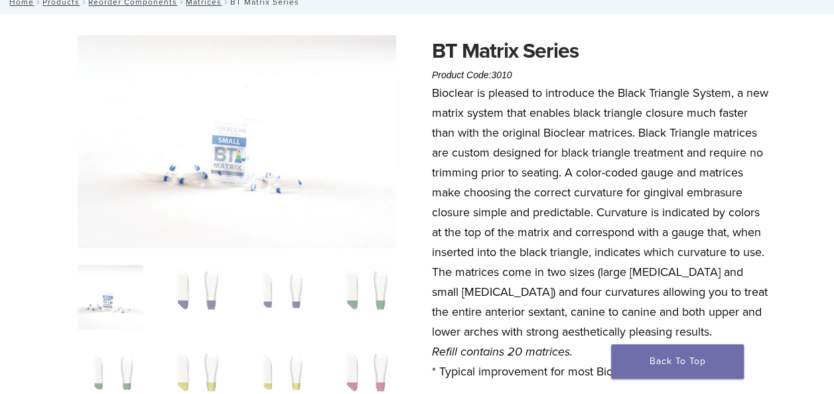
scroll to position [86, 0]
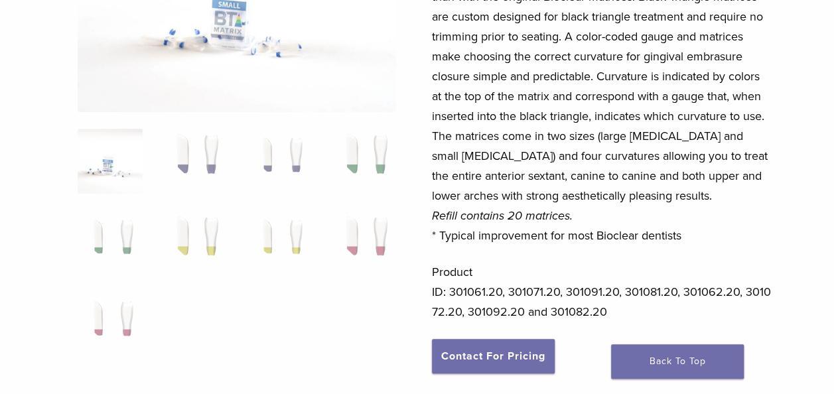
scroll to position [226, 0]
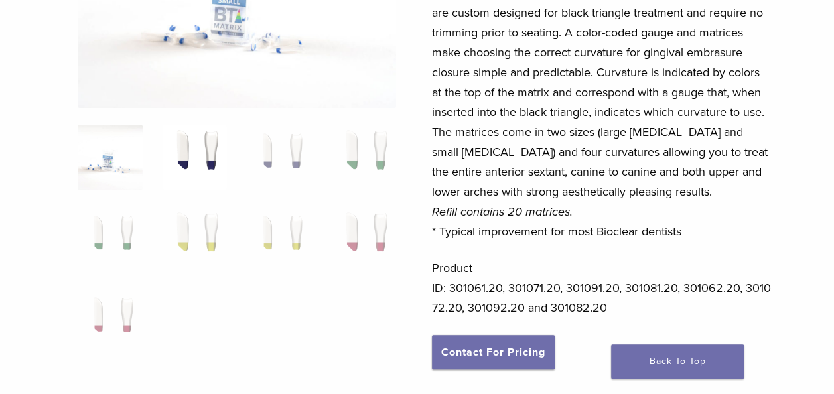
click at [200, 163] on img at bounding box center [194, 157] width 65 height 65
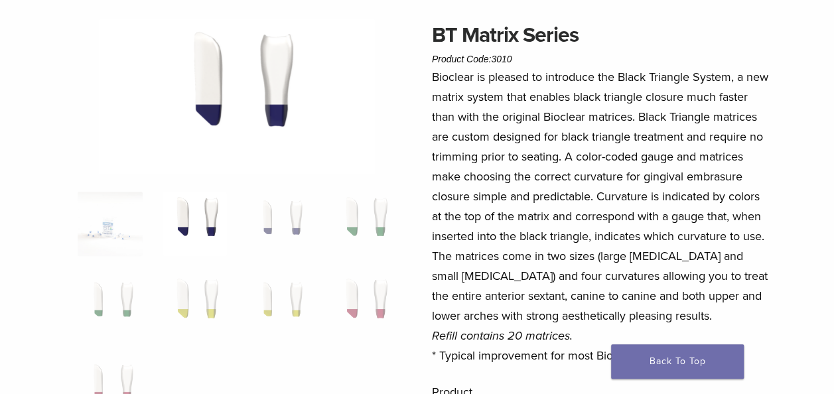
scroll to position [96, 0]
